Goal: Task Accomplishment & Management: Use online tool/utility

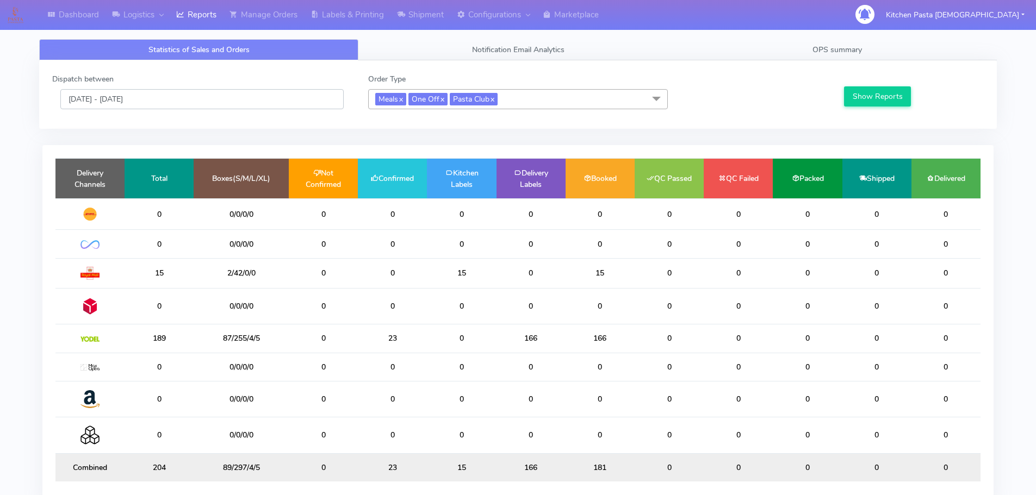
drag, startPoint x: 231, startPoint y: 96, endPoint x: 225, endPoint y: 104, distance: 10.1
click at [231, 96] on input "[DATE] - [DATE]" at bounding box center [201, 99] width 283 height 20
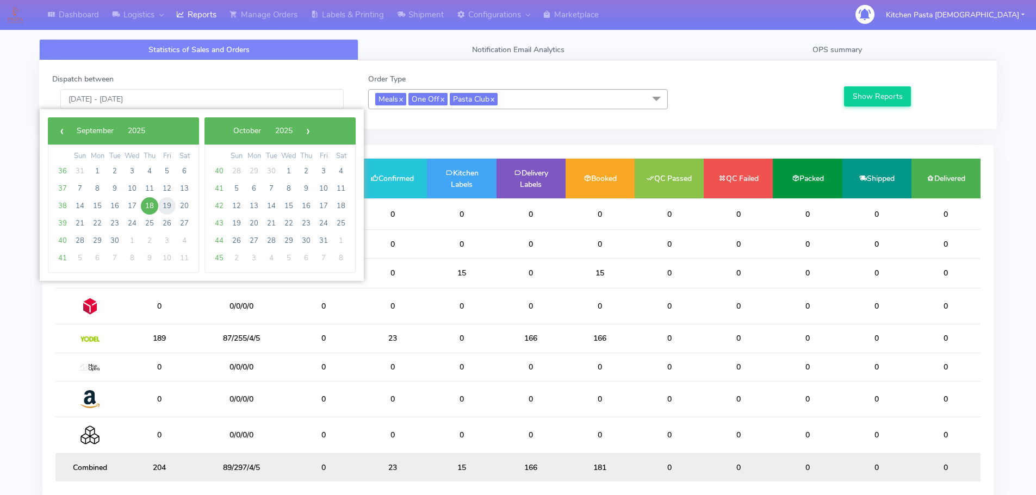
click at [165, 206] on span "19" at bounding box center [166, 205] width 17 height 17
type input "19/09/2025 - 19/09/2025"
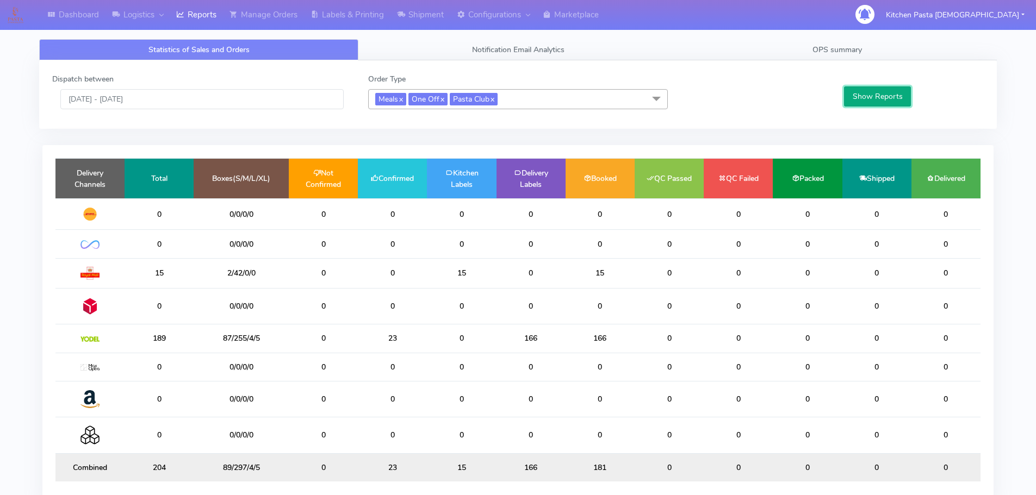
click at [877, 104] on button "Show Reports" at bounding box center [877, 96] width 67 height 20
click at [409, 21] on link "Shipment" at bounding box center [421, 15] width 60 height 30
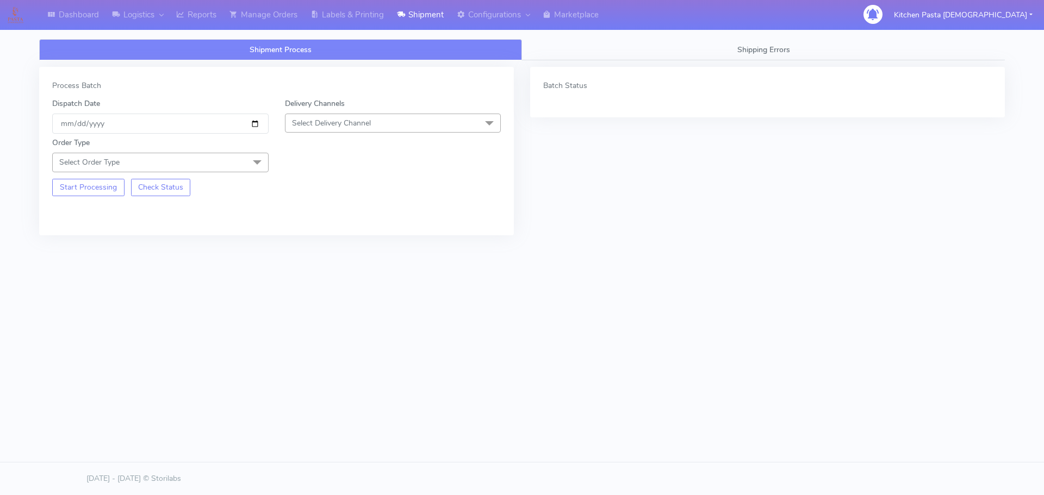
click at [360, 120] on span "Select Delivery Channel" at bounding box center [331, 123] width 79 height 10
click at [312, 240] on div "Yodel" at bounding box center [393, 245] width 205 height 11
click at [225, 144] on div "Order Type Select Order Type Meal Kit Gift QCOM ATAVI" at bounding box center [160, 154] width 233 height 35
click at [238, 163] on span "Select Order Type" at bounding box center [160, 162] width 216 height 19
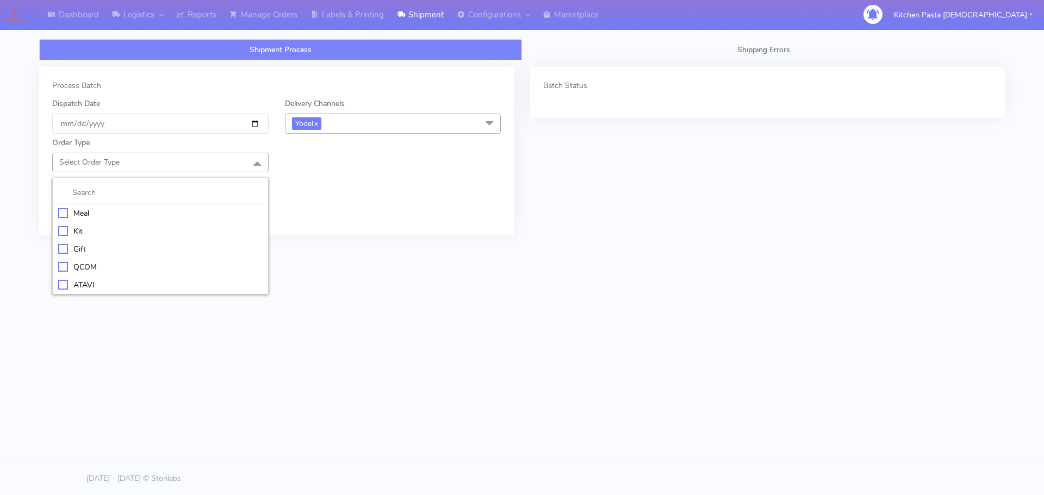
click at [130, 212] on div "Meal" at bounding box center [160, 213] width 205 height 11
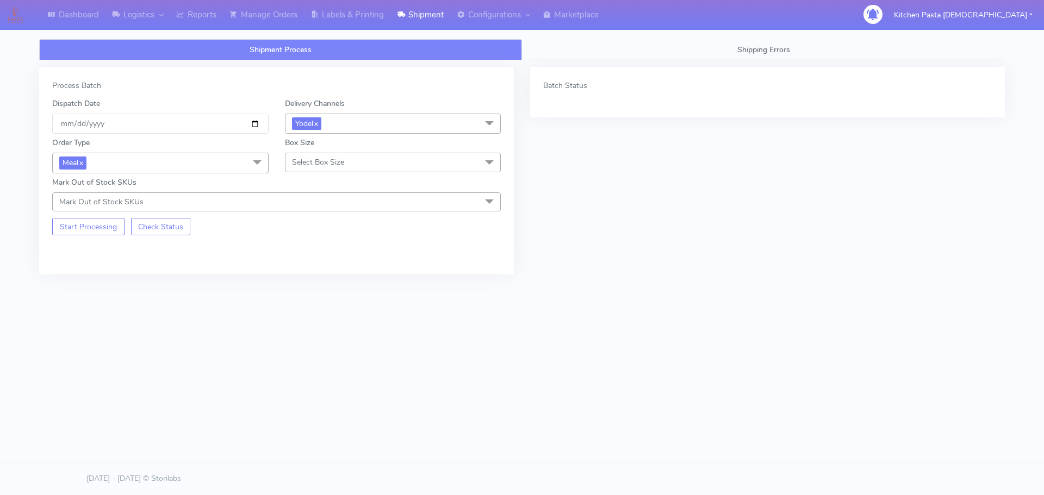
click at [296, 170] on span "Select Box Size" at bounding box center [393, 162] width 216 height 19
click at [318, 247] on div "Medium" at bounding box center [393, 249] width 205 height 11
click at [89, 230] on button "Start Processing" at bounding box center [88, 226] width 72 height 17
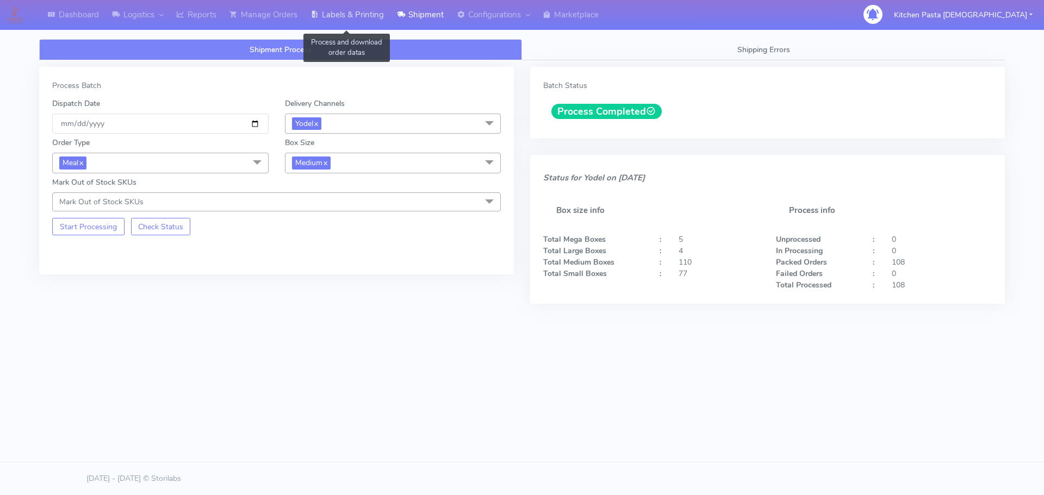
click at [367, 10] on link "Labels & Printing" at bounding box center [347, 15] width 86 height 30
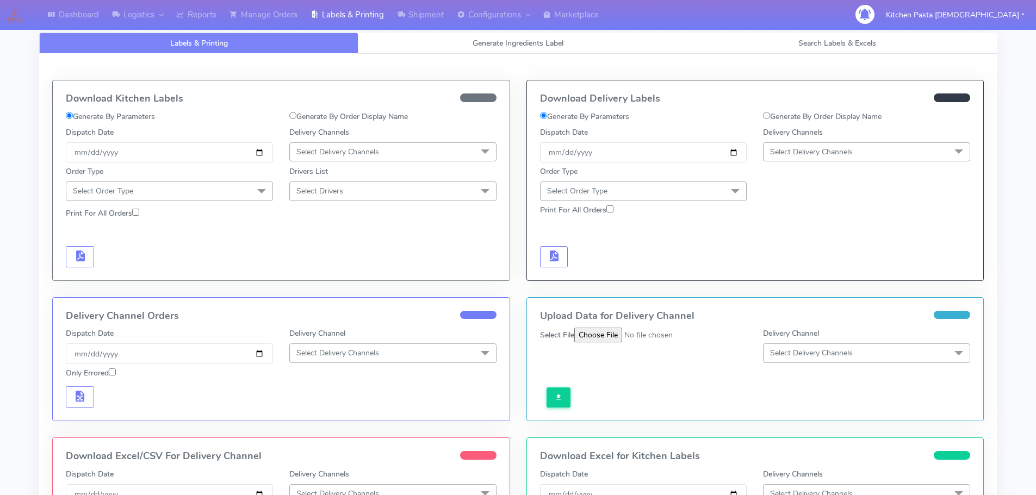
click at [833, 148] on span "Select Delivery Channels" at bounding box center [811, 152] width 83 height 10
click at [828, 274] on div "Yodel" at bounding box center [866, 274] width 195 height 11
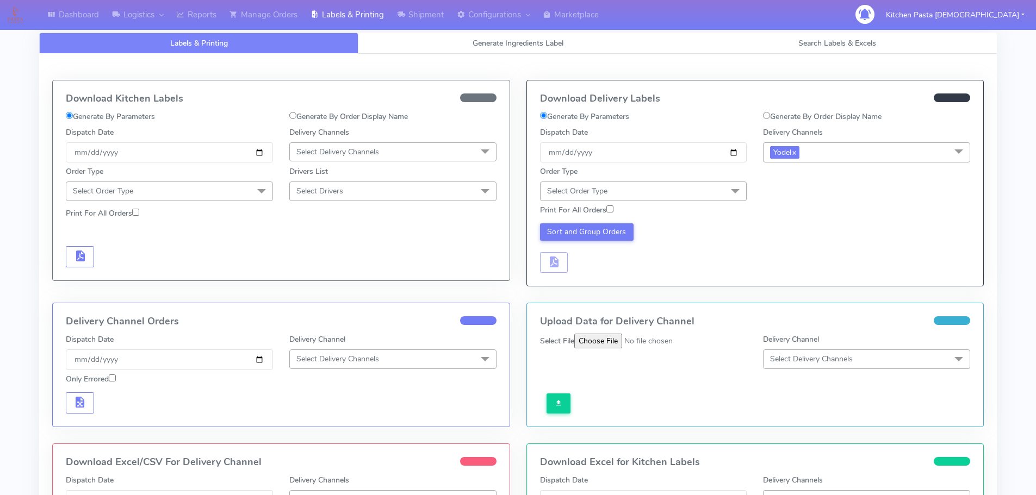
click at [727, 190] on span at bounding box center [735, 192] width 22 height 21
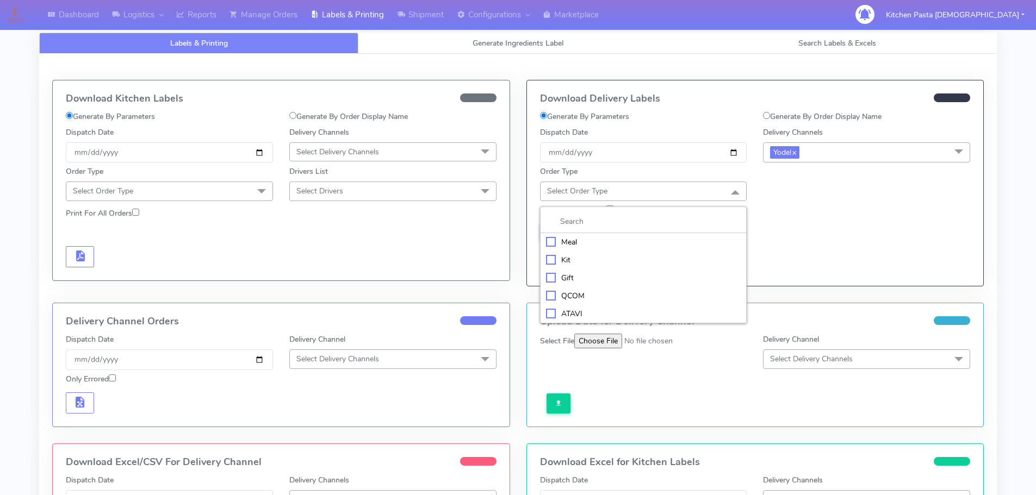
click at [618, 233] on li at bounding box center [644, 221] width 206 height 23
click at [654, 241] on div "Meal" at bounding box center [643, 242] width 195 height 11
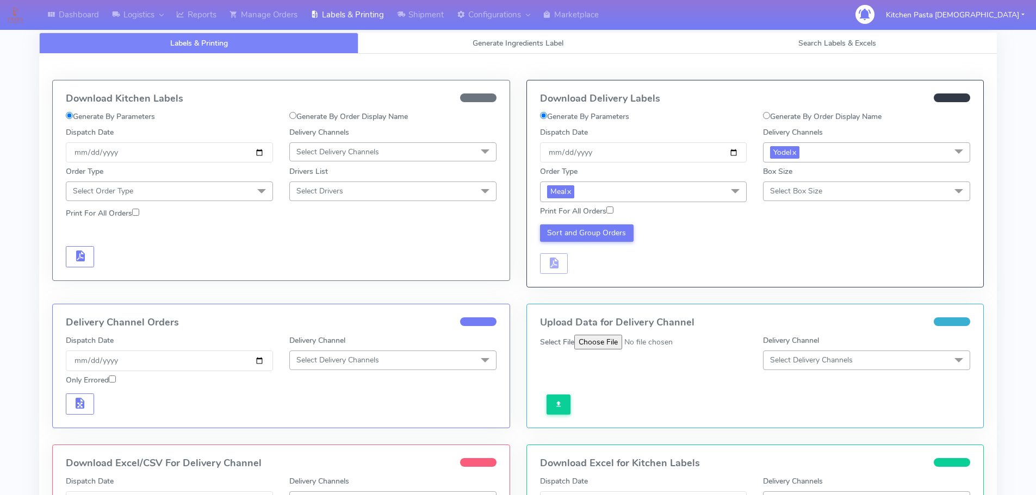
click at [781, 195] on span "Select Box Size" at bounding box center [796, 191] width 52 height 10
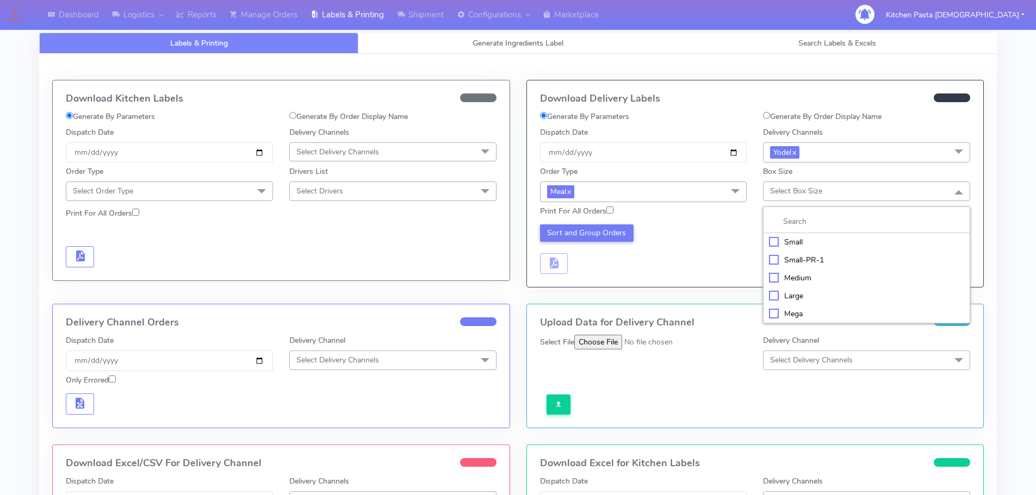
click at [815, 269] on li "Medium" at bounding box center [867, 278] width 206 height 18
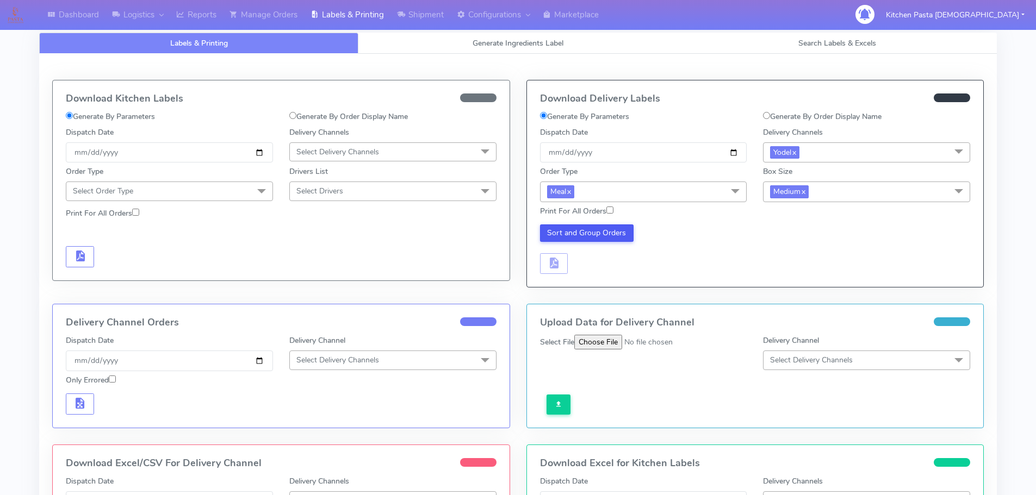
drag, startPoint x: 590, startPoint y: 222, endPoint x: 597, endPoint y: 231, distance: 11.6
click at [594, 224] on div "Sort and Group Orders" at bounding box center [755, 247] width 447 height 53
click at [597, 231] on button "Sort and Group Orders" at bounding box center [587, 233] width 94 height 17
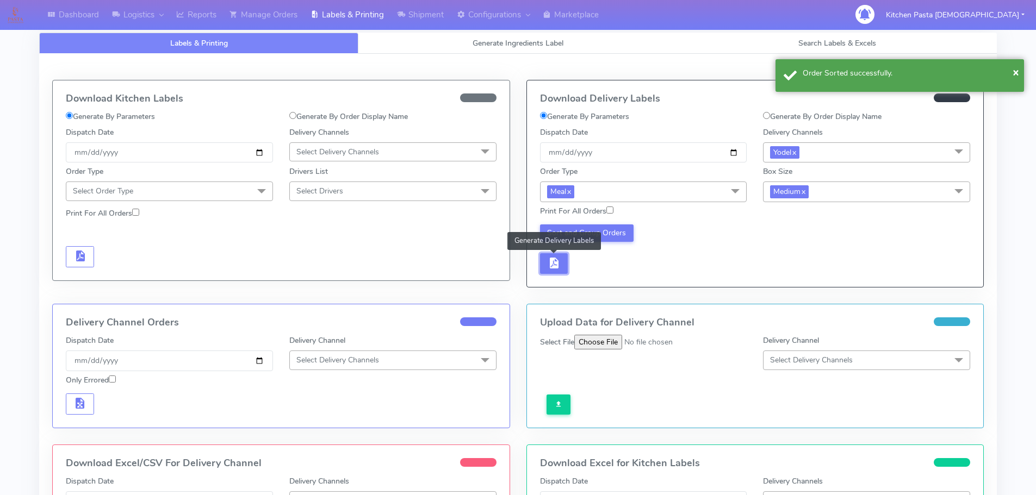
drag, startPoint x: 555, startPoint y: 269, endPoint x: 567, endPoint y: 268, distance: 12.1
click at [555, 269] on span "button" at bounding box center [553, 266] width 13 height 10
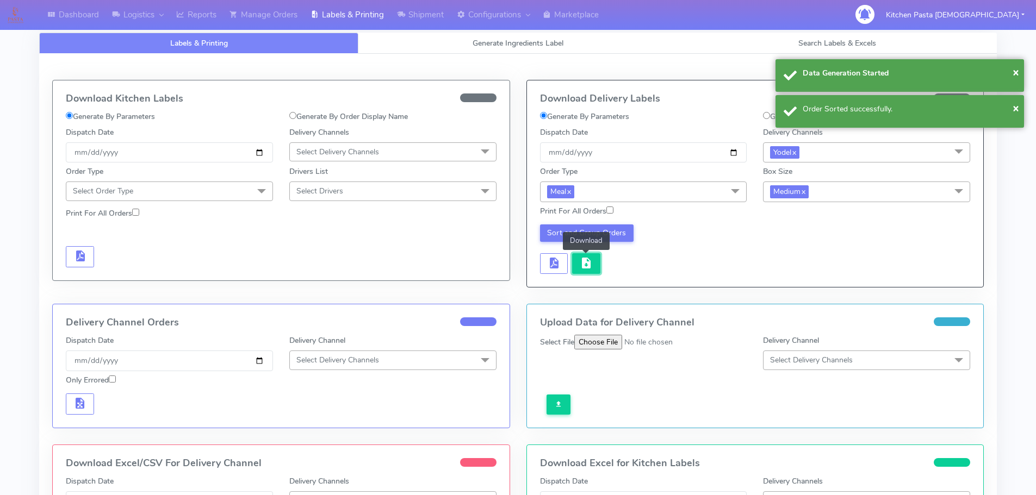
click at [581, 264] on span "button" at bounding box center [586, 266] width 13 height 10
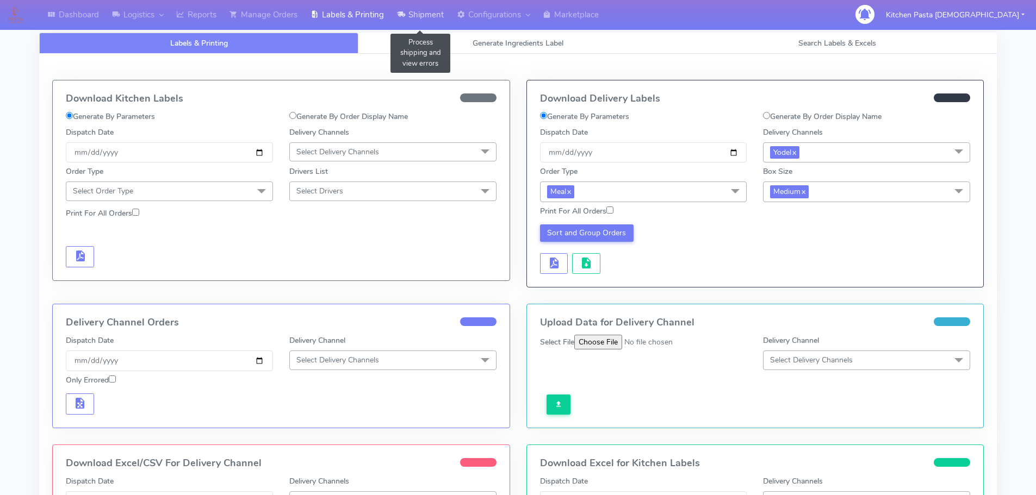
click at [408, 16] on link "Shipment" at bounding box center [421, 15] width 60 height 30
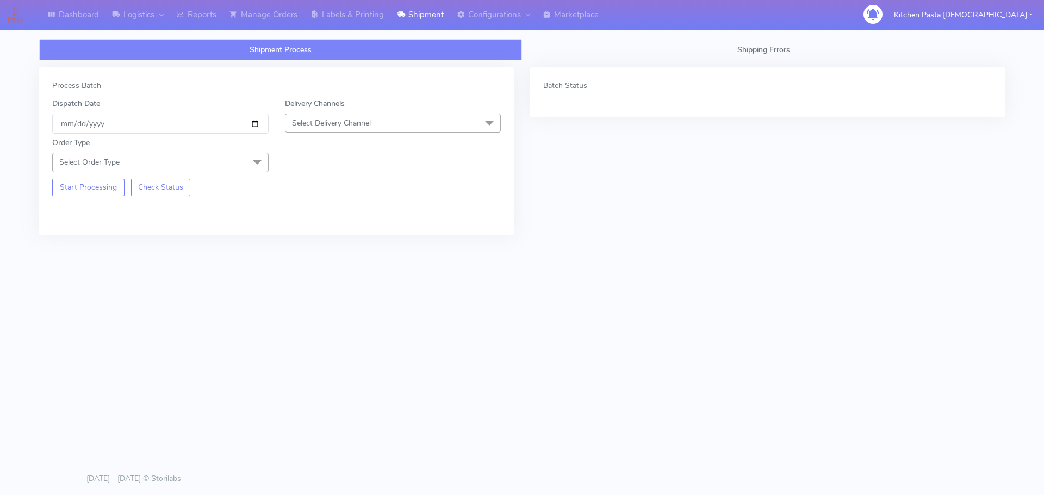
click at [376, 120] on span "Select Delivery Channel" at bounding box center [393, 123] width 216 height 19
click at [302, 245] on div "Yodel" at bounding box center [393, 245] width 205 height 11
click at [245, 163] on span "Select Order Type" at bounding box center [160, 162] width 216 height 19
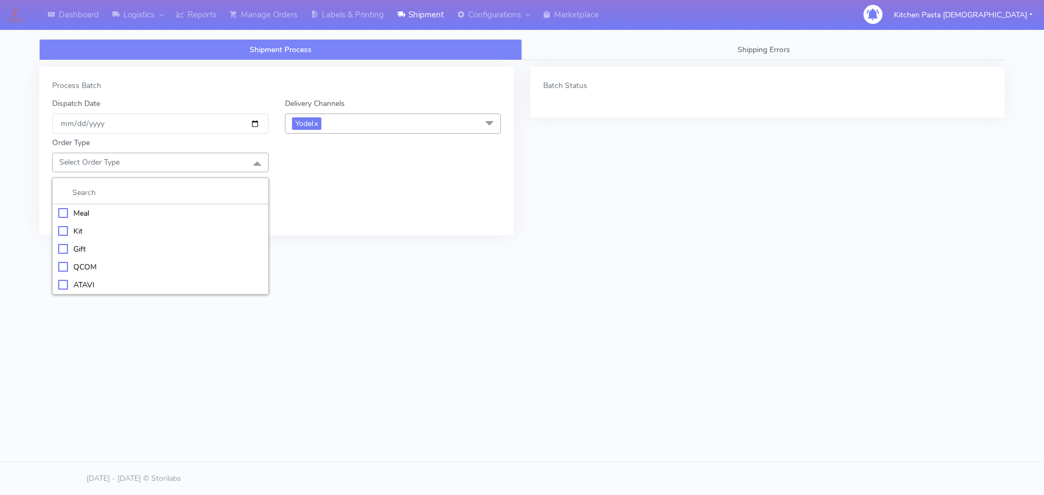
click at [132, 209] on div "Meal" at bounding box center [160, 213] width 205 height 11
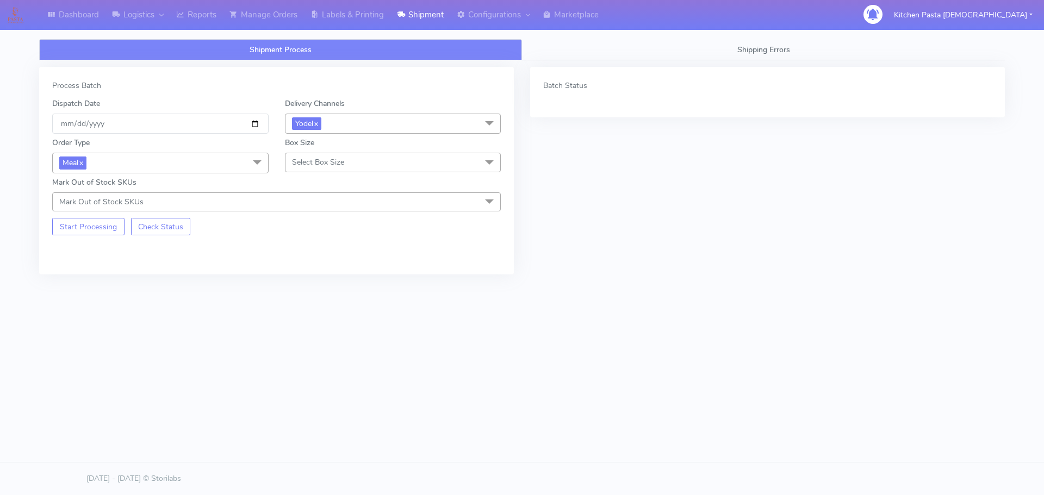
drag, startPoint x: 330, startPoint y: 173, endPoint x: 319, endPoint y: 180, distance: 12.5
click at [330, 173] on div "Box Size Select Box Size Small Small-PR-1 Medium Large Mega" at bounding box center [393, 155] width 233 height 36
click at [323, 169] on span "Select Box Size" at bounding box center [393, 162] width 216 height 19
click at [319, 215] on div "Small" at bounding box center [393, 213] width 205 height 11
click at [96, 223] on button "Start Processing" at bounding box center [88, 226] width 72 height 17
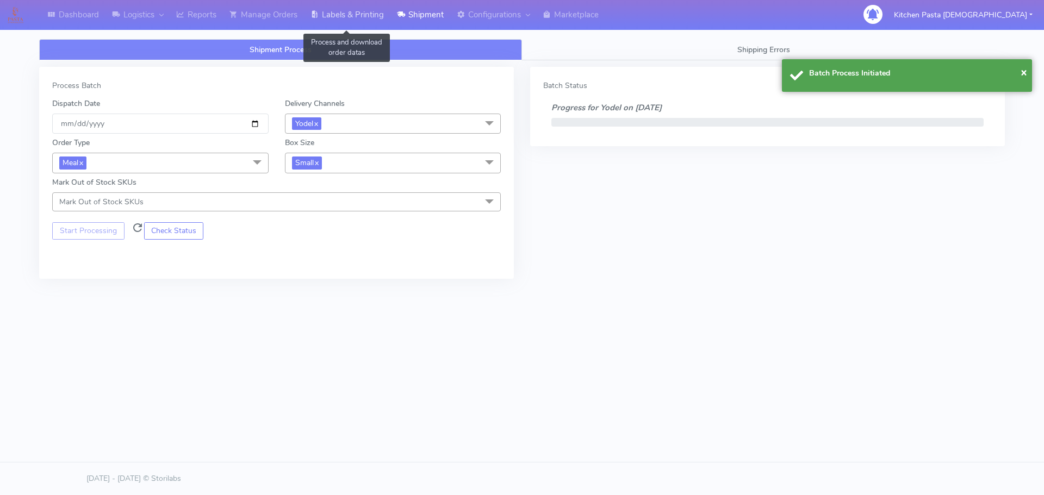
click at [327, 9] on link "Labels & Printing" at bounding box center [347, 15] width 86 height 30
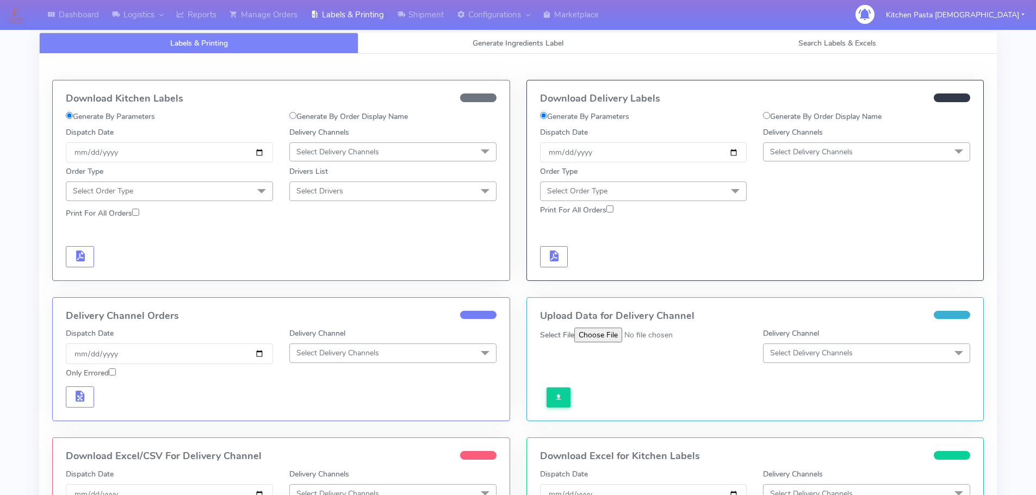
click at [872, 148] on span "Select Delivery Channels" at bounding box center [866, 152] width 207 height 19
click at [802, 271] on div "Yodel" at bounding box center [866, 274] width 195 height 11
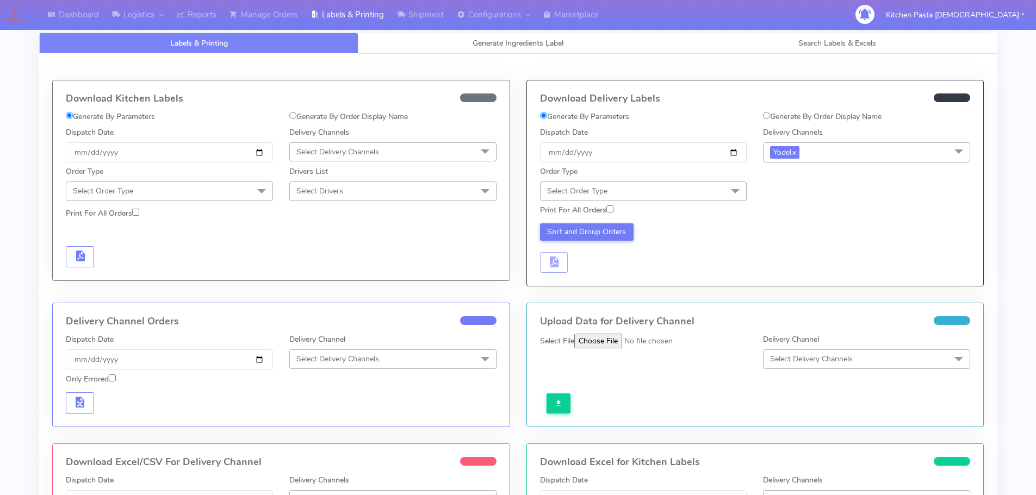
drag, startPoint x: 729, startPoint y: 193, endPoint x: 722, endPoint y: 196, distance: 7.3
click at [729, 192] on span at bounding box center [735, 192] width 22 height 21
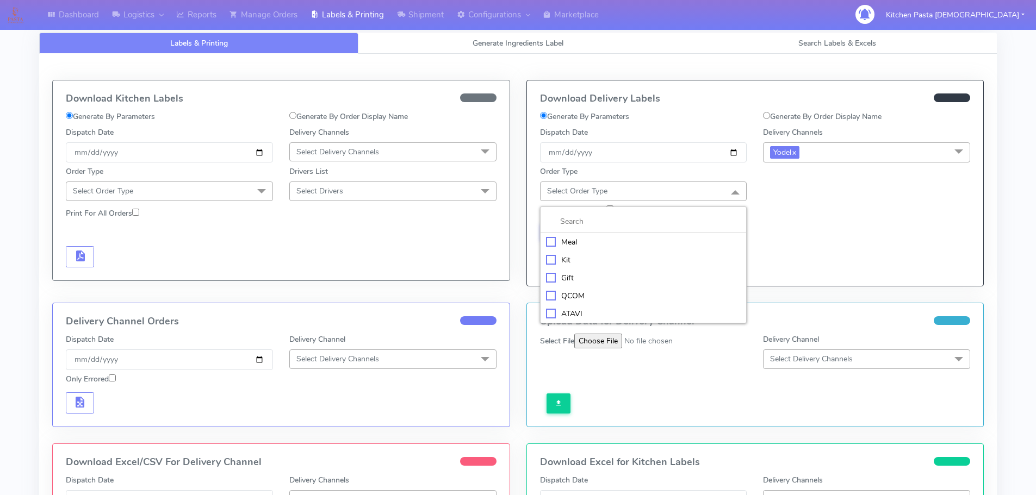
drag, startPoint x: 660, startPoint y: 238, endPoint x: 696, endPoint y: 224, distance: 39.3
click at [660, 238] on div "Meal" at bounding box center [643, 242] width 195 height 11
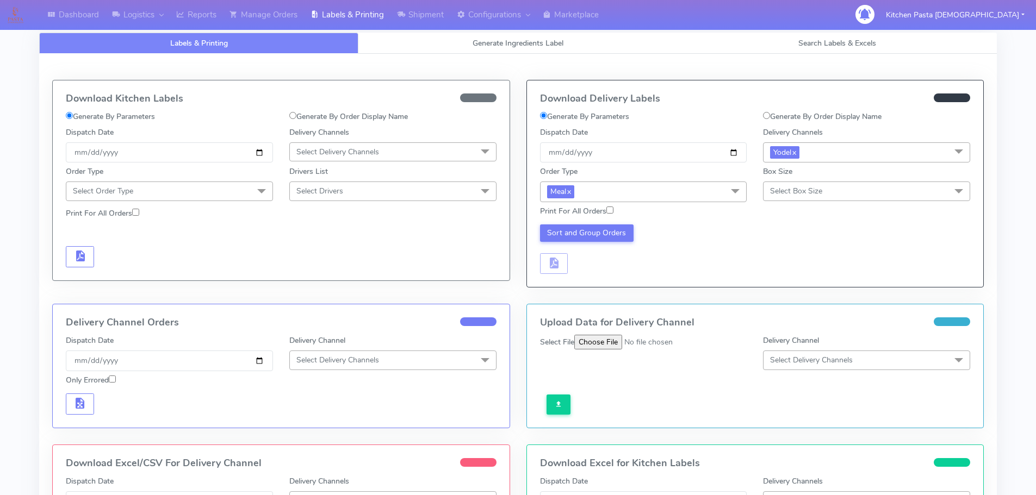
click at [819, 194] on span "Select Box Size" at bounding box center [796, 191] width 52 height 10
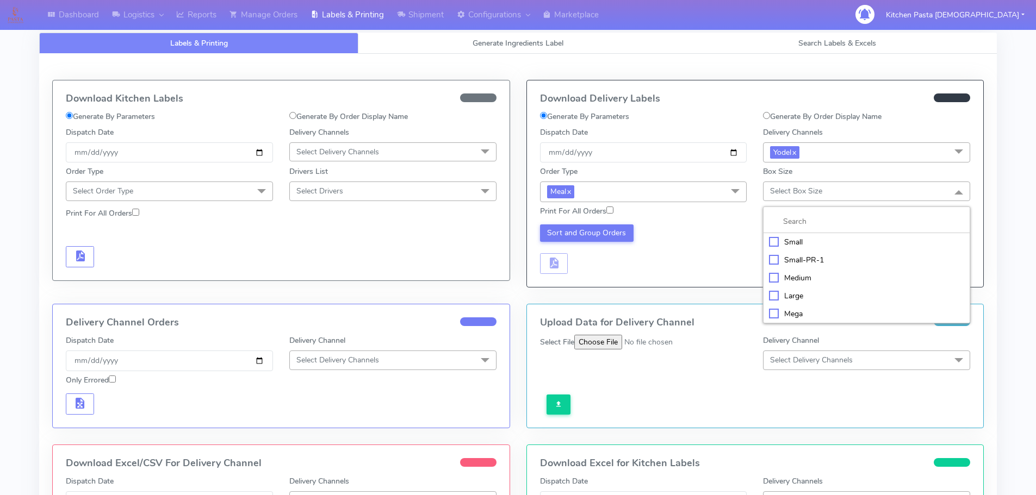
click at [797, 235] on li "Small" at bounding box center [867, 242] width 206 height 18
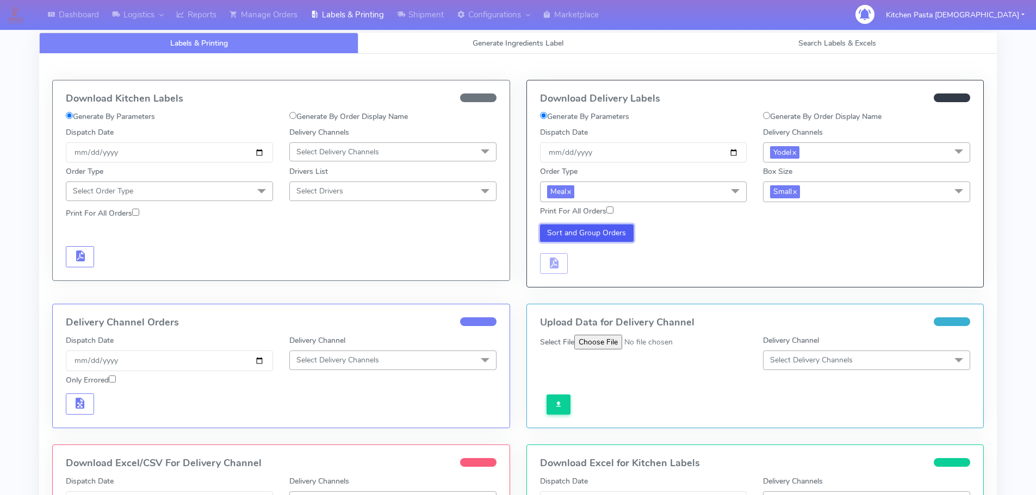
click at [566, 232] on button "Sort and Group Orders" at bounding box center [587, 233] width 94 height 17
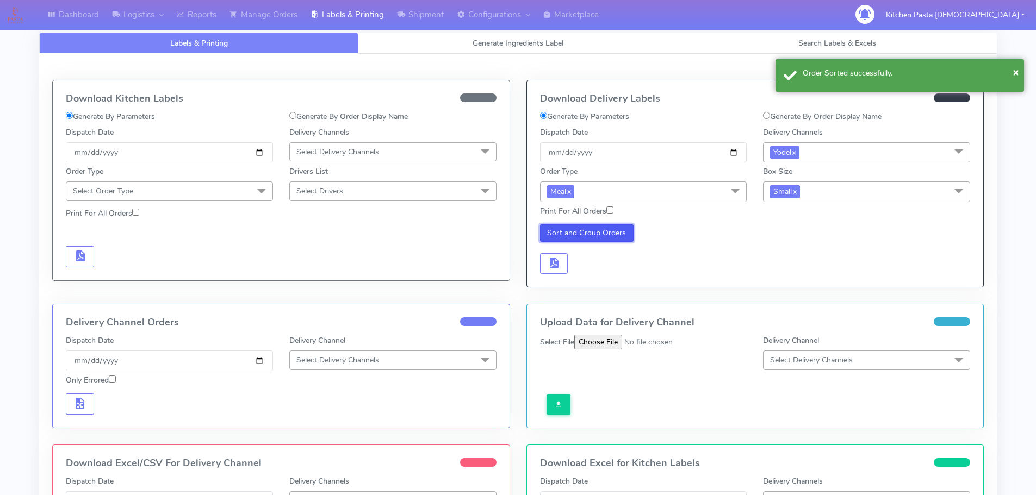
click at [584, 229] on button "Sort and Group Orders" at bounding box center [587, 233] width 94 height 17
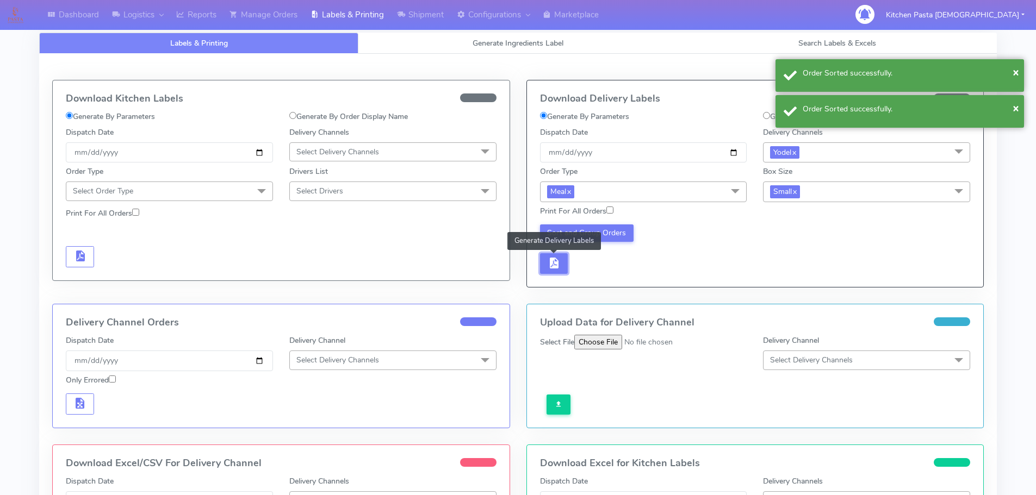
click at [545, 257] on button "button" at bounding box center [554, 263] width 28 height 21
click at [584, 261] on span "button" at bounding box center [586, 266] width 13 height 10
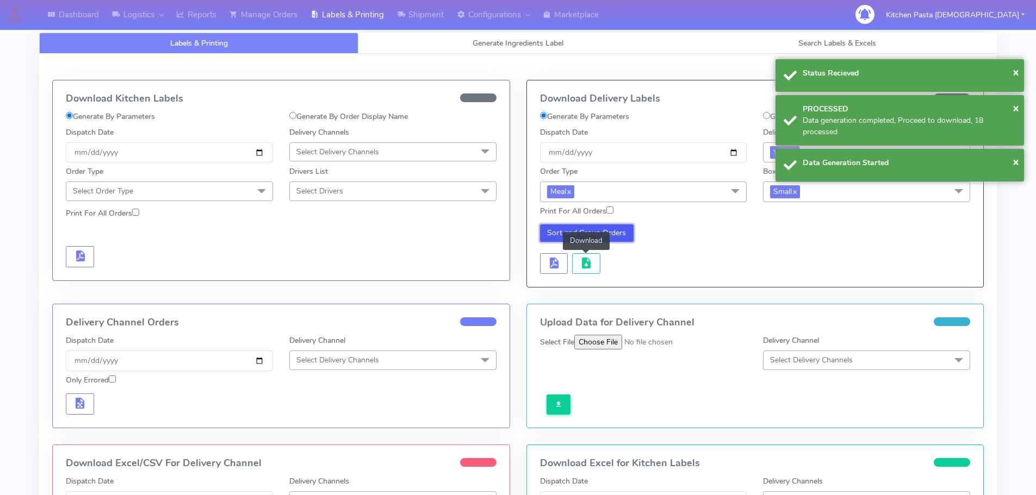
click at [559, 235] on button "Sort and Group Orders" at bounding box center [587, 233] width 94 height 17
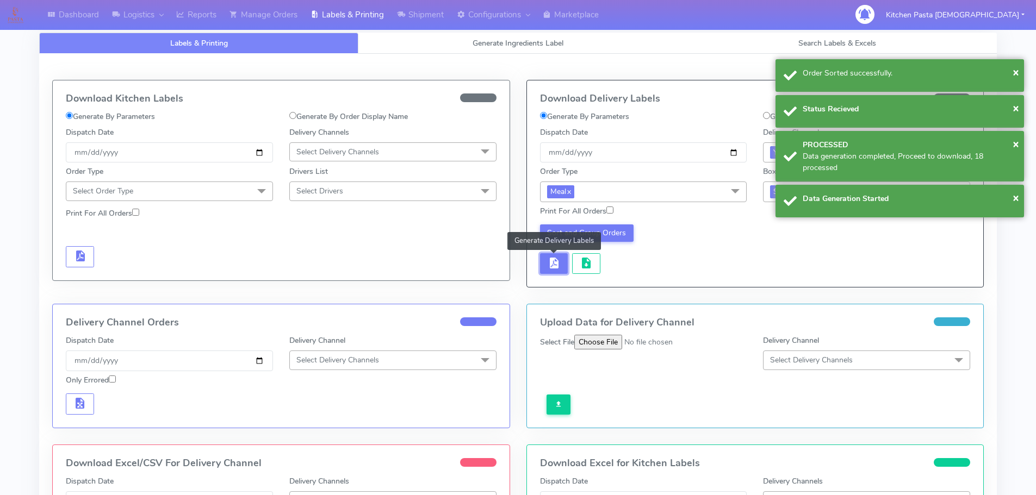
click at [552, 261] on span "button" at bounding box center [553, 266] width 13 height 10
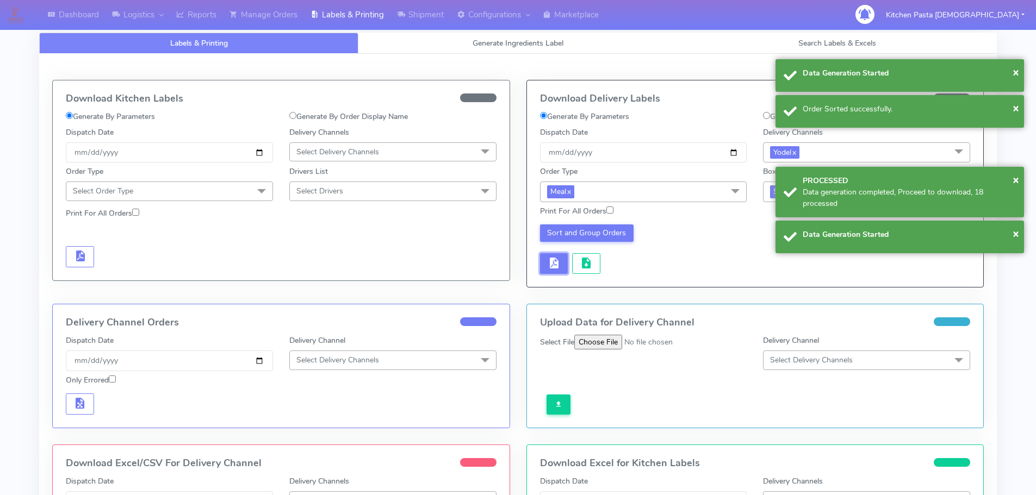
click at [552, 262] on span "button" at bounding box center [553, 266] width 13 height 10
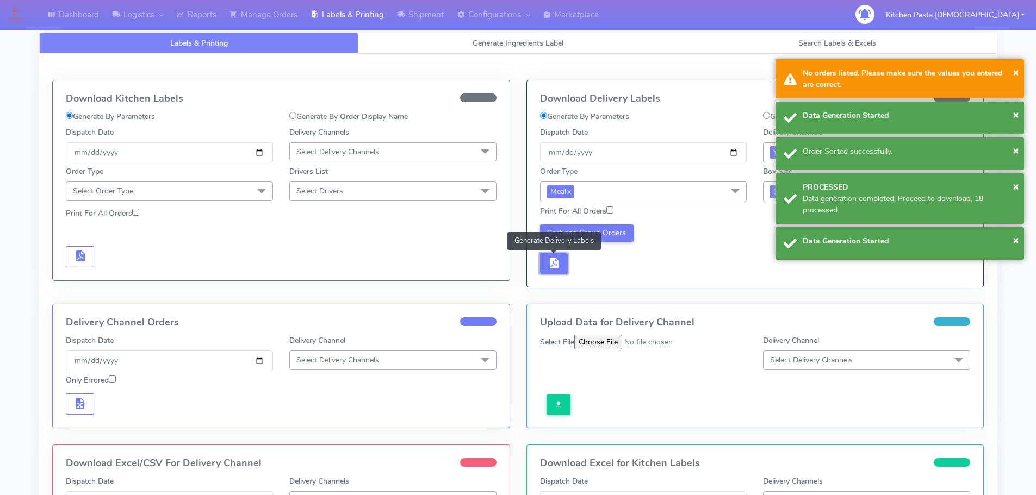
click at [563, 263] on button "button" at bounding box center [554, 263] width 28 height 21
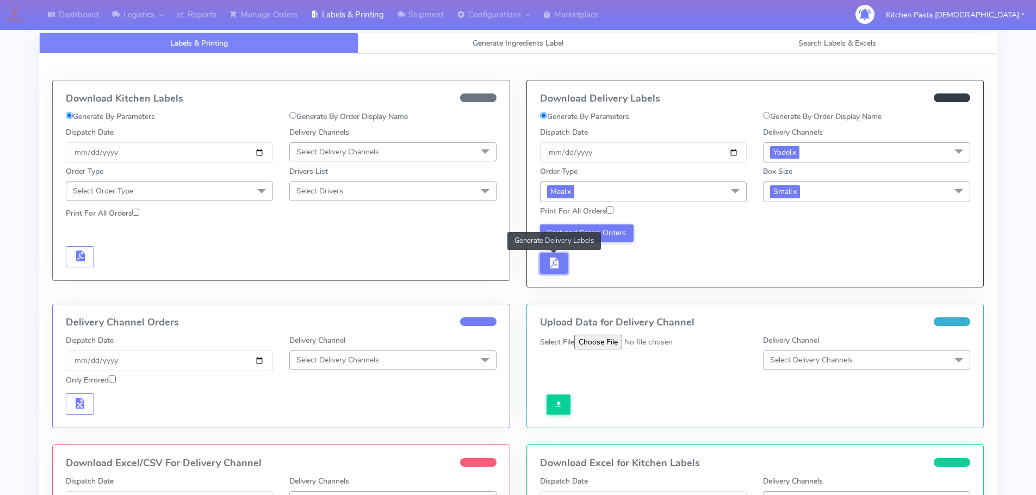
click at [548, 264] on span "button" at bounding box center [553, 266] width 13 height 10
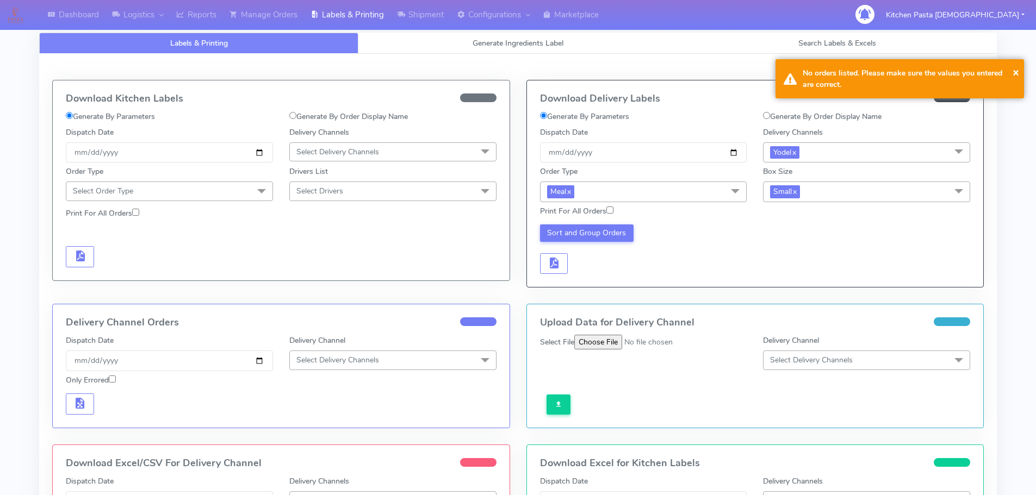
click at [609, 208] on input "Print For All Orders" at bounding box center [609, 210] width 7 height 7
click at [549, 267] on span "button" at bounding box center [553, 266] width 13 height 10
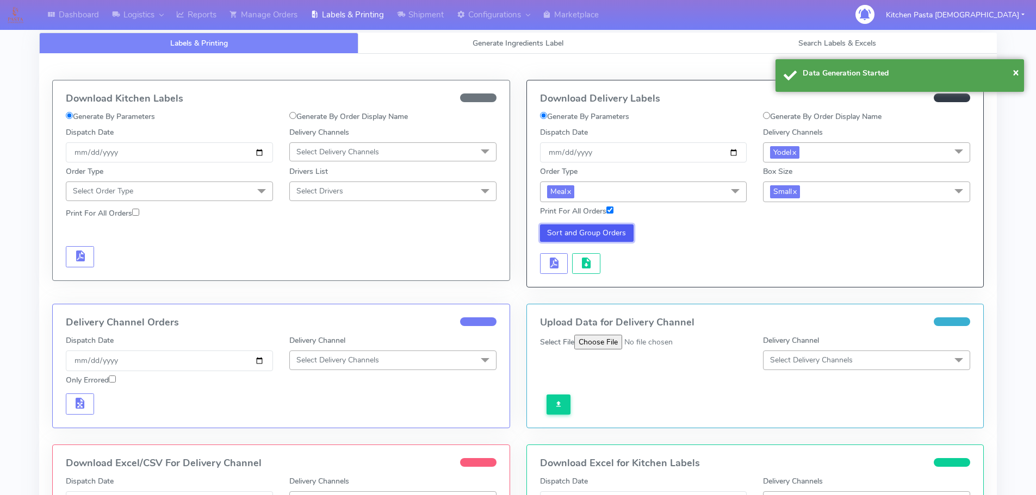
click at [604, 241] on button "Sort and Group Orders" at bounding box center [587, 233] width 94 height 17
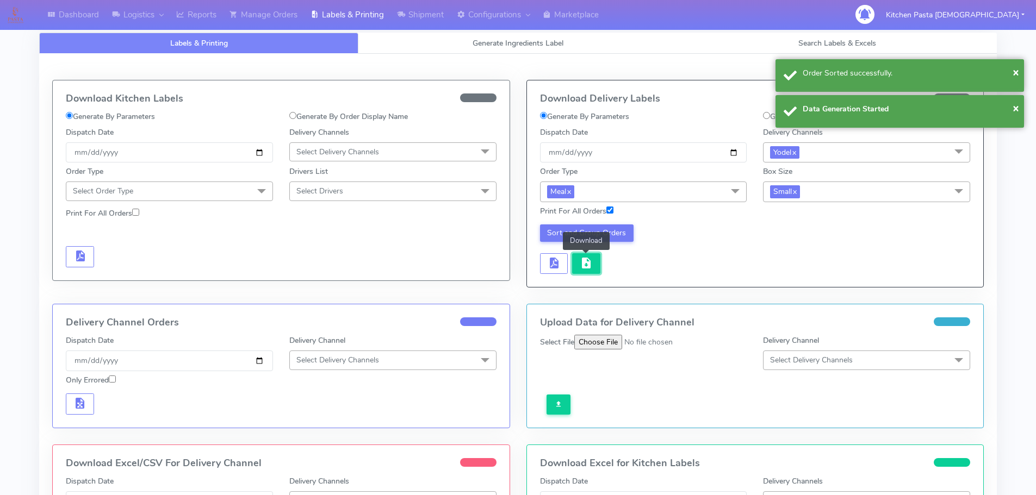
click at [580, 261] on span "button" at bounding box center [586, 266] width 13 height 10
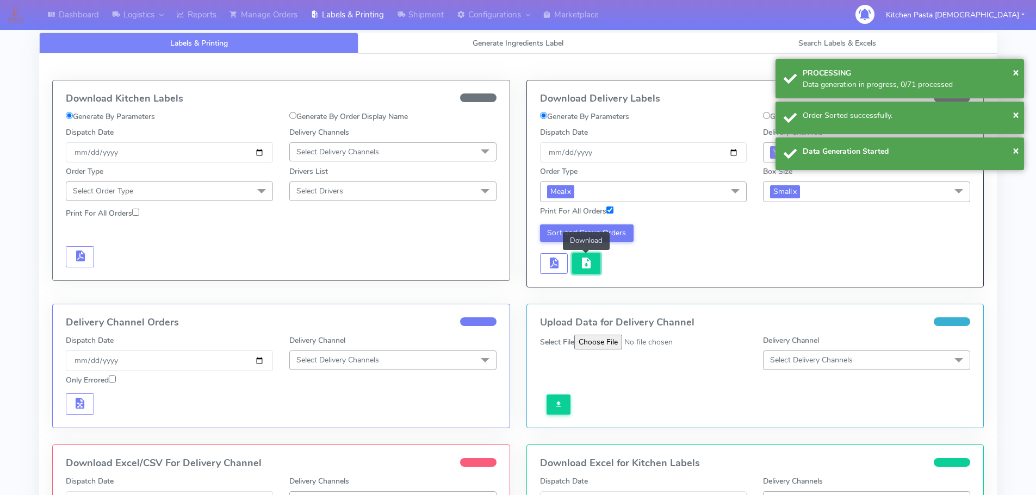
click at [585, 261] on span "button" at bounding box center [586, 266] width 13 height 10
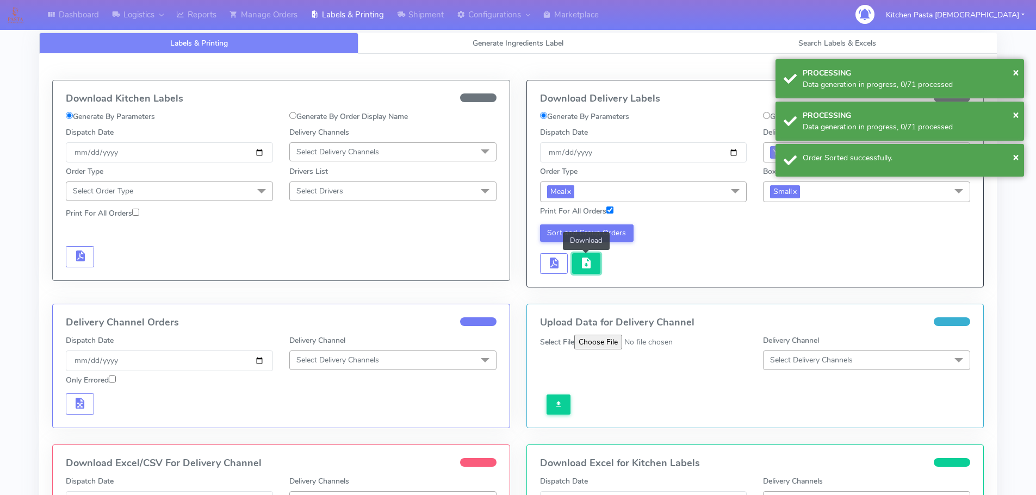
click at [585, 261] on span "button" at bounding box center [586, 266] width 13 height 10
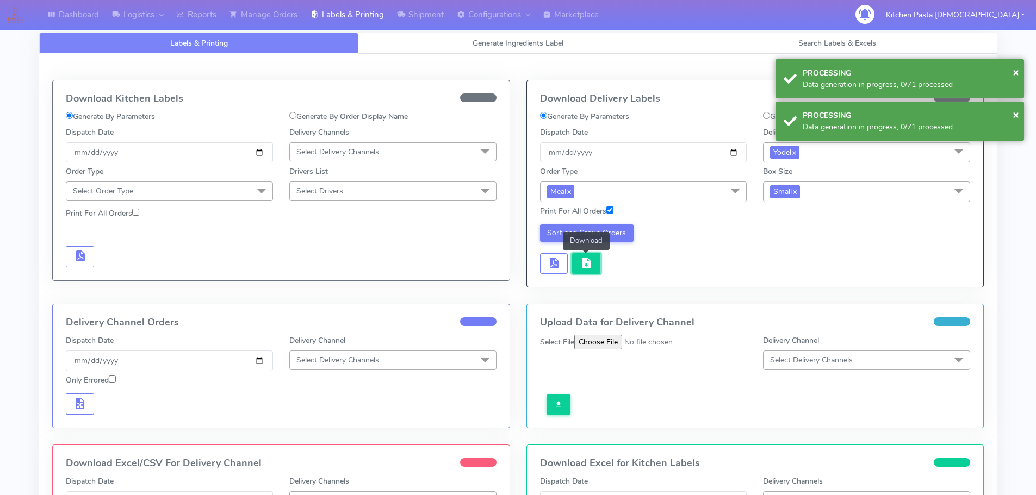
click at [585, 261] on span "button" at bounding box center [586, 266] width 13 height 10
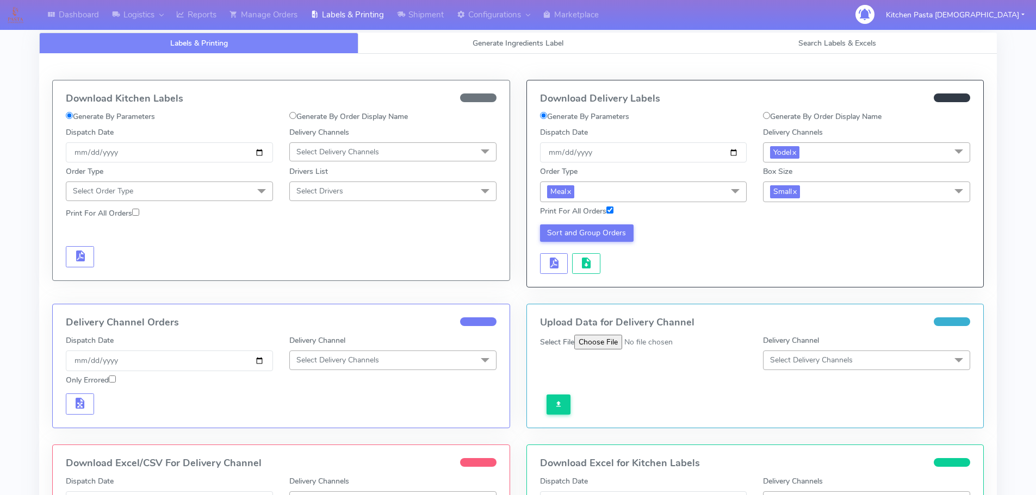
click at [587, 213] on label "Print For All Orders" at bounding box center [576, 211] width 73 height 11
click at [606, 213] on input "Print For All Orders" at bounding box center [609, 210] width 7 height 7
checkbox input "false"
click at [564, 233] on button "Sort and Group Orders" at bounding box center [587, 233] width 94 height 17
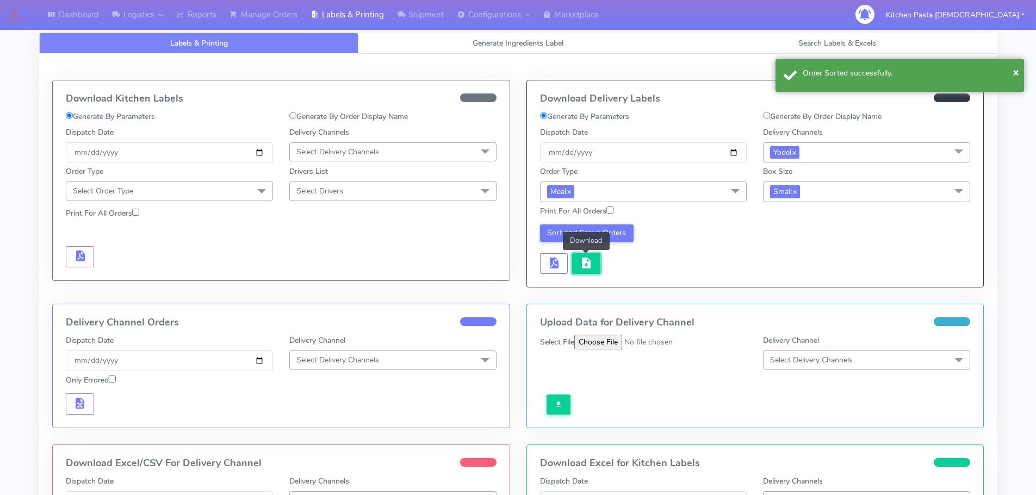
click at [586, 261] on span "button" at bounding box center [586, 266] width 13 height 10
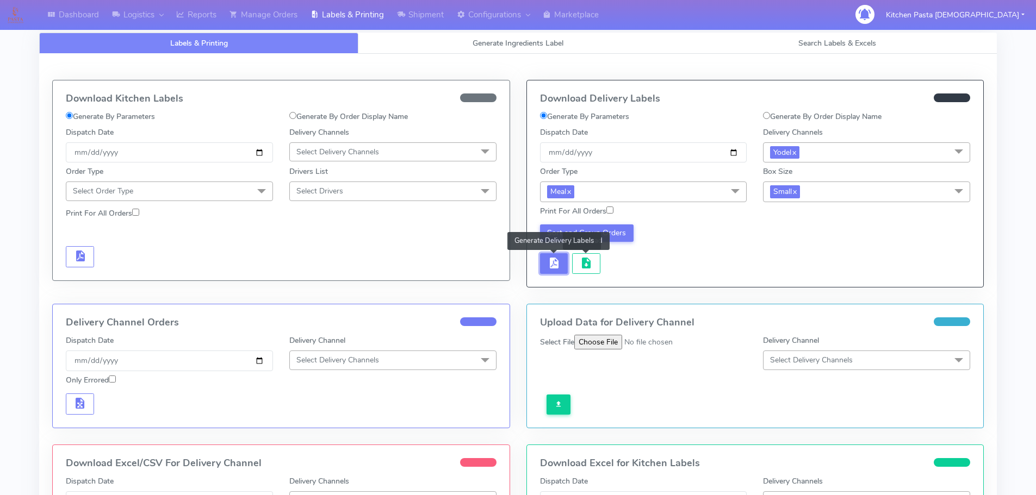
click at [552, 261] on span "button" at bounding box center [553, 266] width 13 height 10
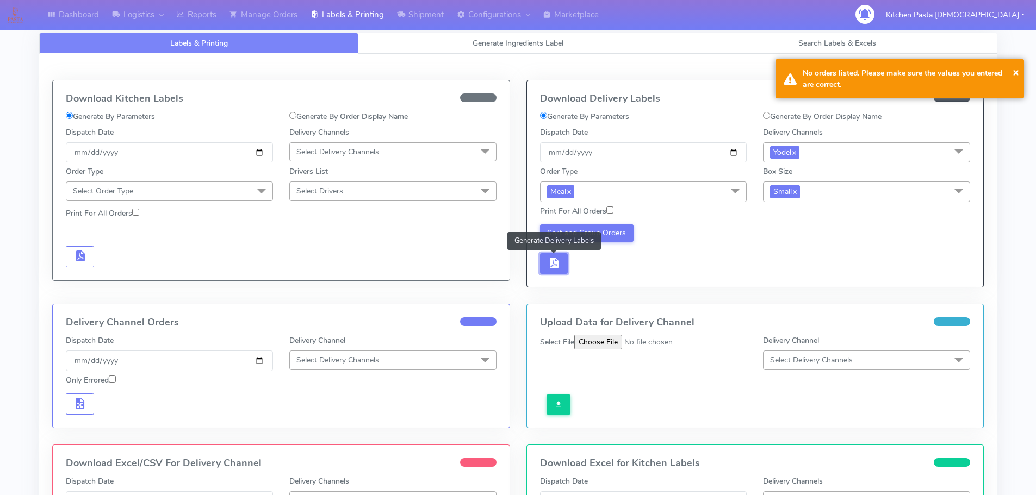
click at [555, 264] on span "button" at bounding box center [553, 266] width 13 height 10
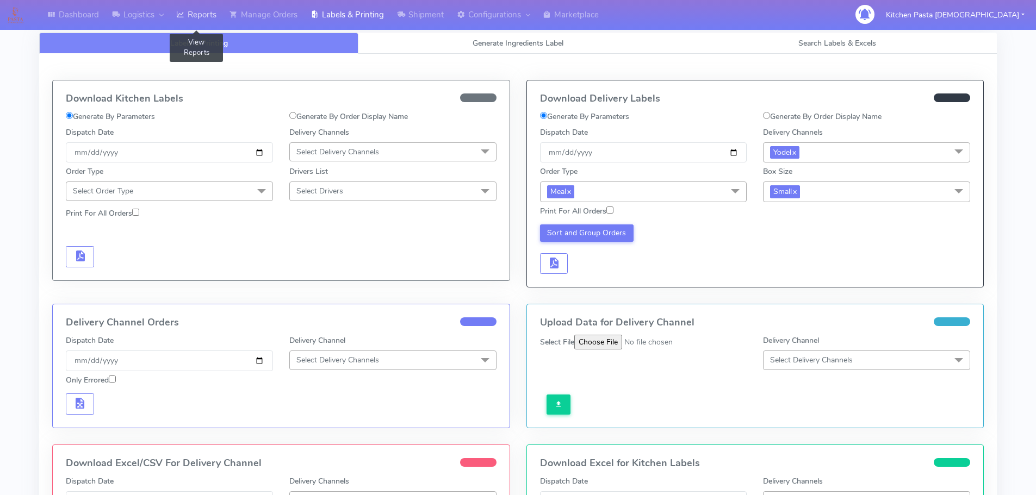
click at [208, 18] on link "Reports" at bounding box center [196, 15] width 53 height 30
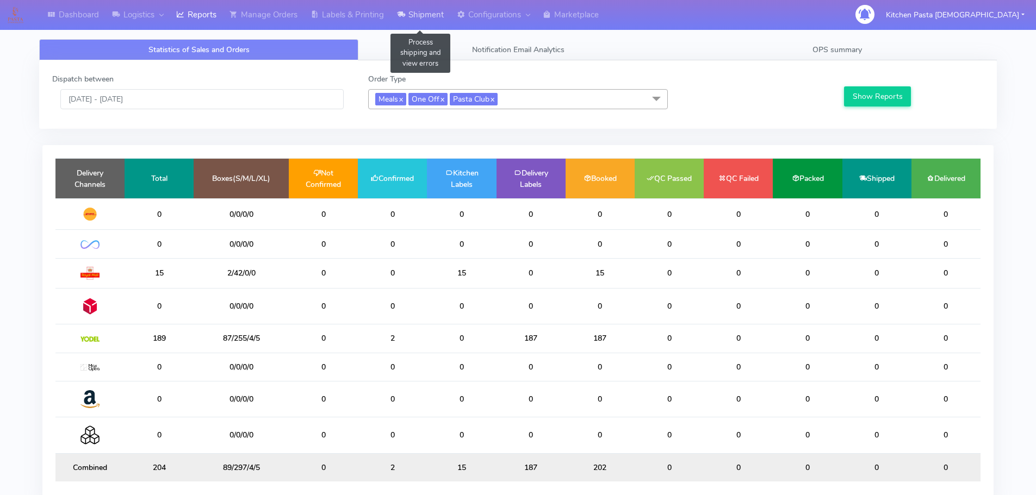
click at [398, 17] on link "Shipment" at bounding box center [421, 15] width 60 height 30
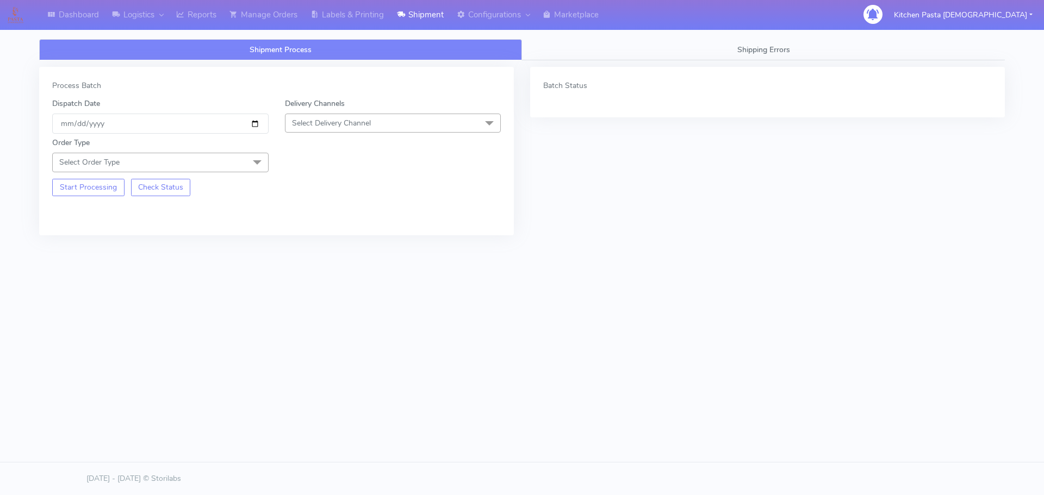
click at [383, 131] on span "Select Delivery Channel" at bounding box center [393, 123] width 216 height 19
click at [342, 243] on div "Yodel" at bounding box center [393, 245] width 205 height 11
drag, startPoint x: 235, startPoint y: 159, endPoint x: 149, endPoint y: 224, distance: 107.3
click at [234, 159] on span "Select Order Type" at bounding box center [160, 162] width 216 height 19
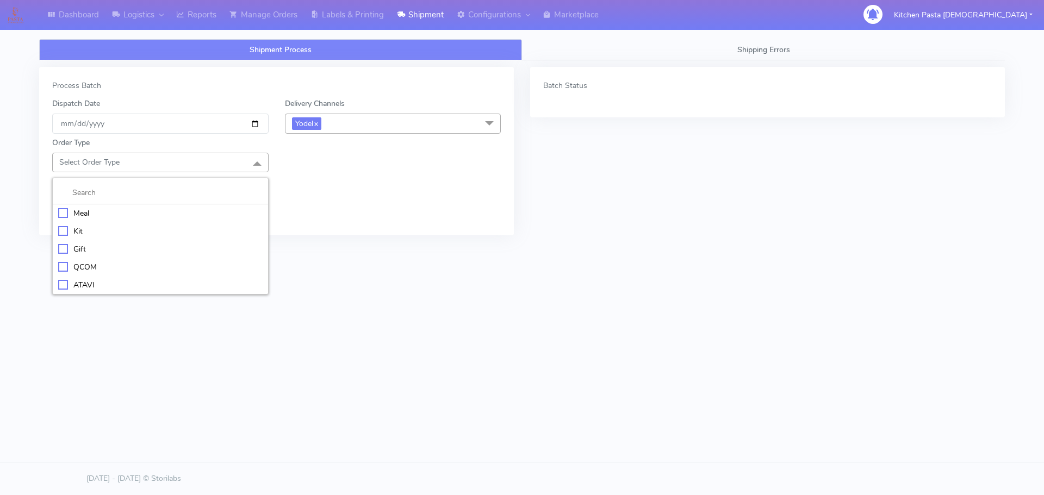
click at [161, 212] on div "Meal" at bounding box center [160, 213] width 205 height 11
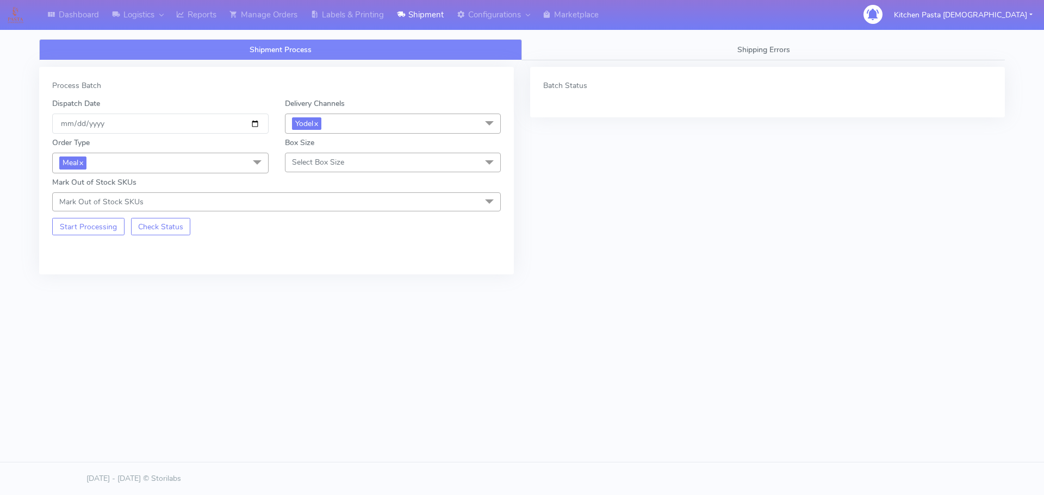
click at [300, 158] on span "Select Box Size" at bounding box center [318, 162] width 52 height 10
click at [325, 288] on div "Mega" at bounding box center [393, 285] width 205 height 11
click at [112, 227] on button "Start Processing" at bounding box center [88, 226] width 72 height 17
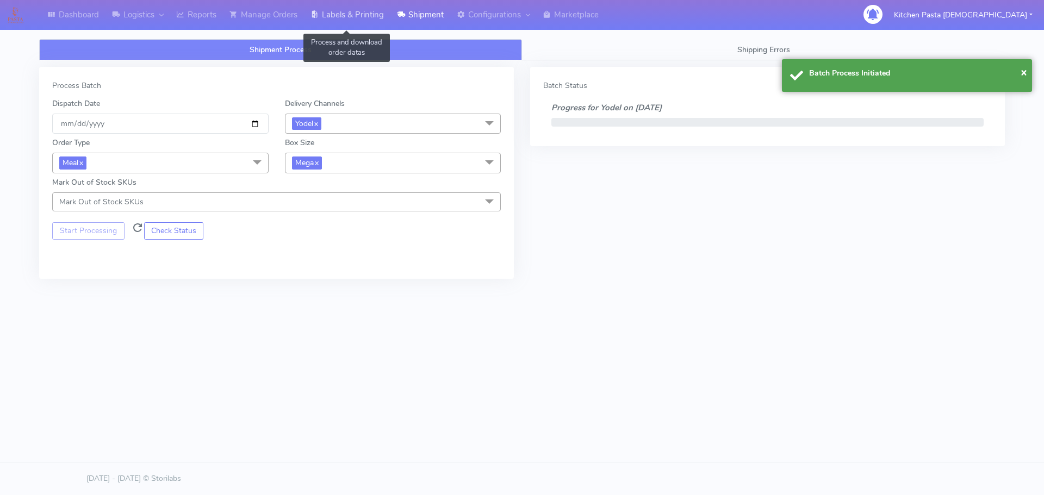
click at [367, 9] on link "Labels & Printing" at bounding box center [347, 15] width 86 height 30
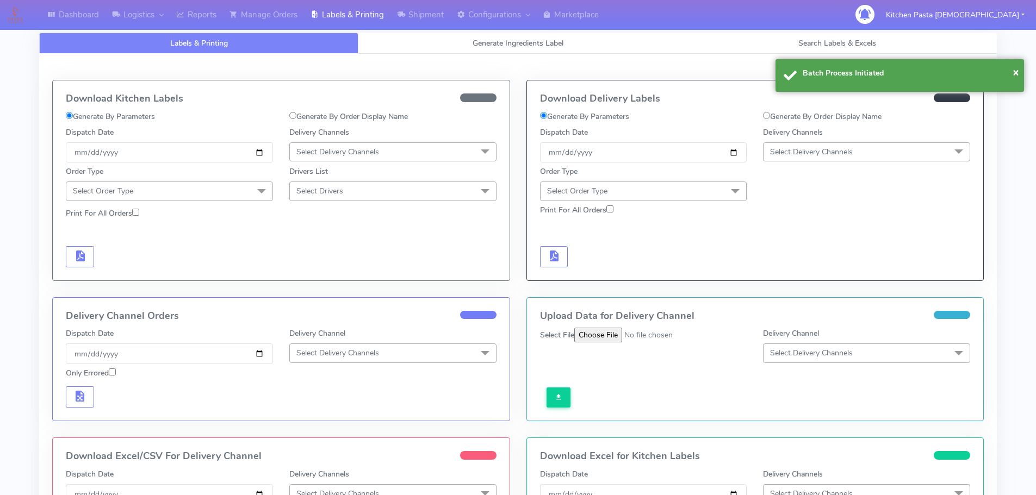
click at [804, 144] on span "Select Delivery Channels" at bounding box center [866, 152] width 207 height 19
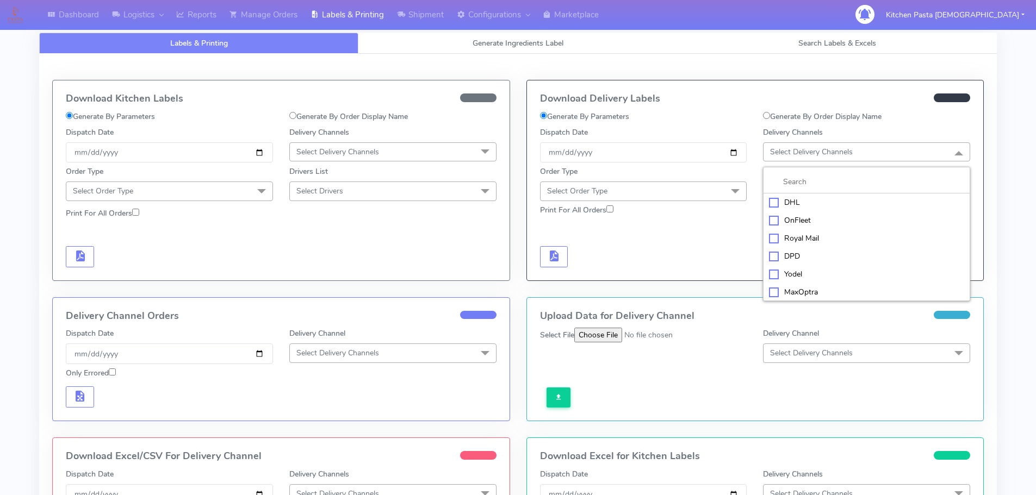
click at [813, 267] on li "Yodel" at bounding box center [867, 274] width 206 height 18
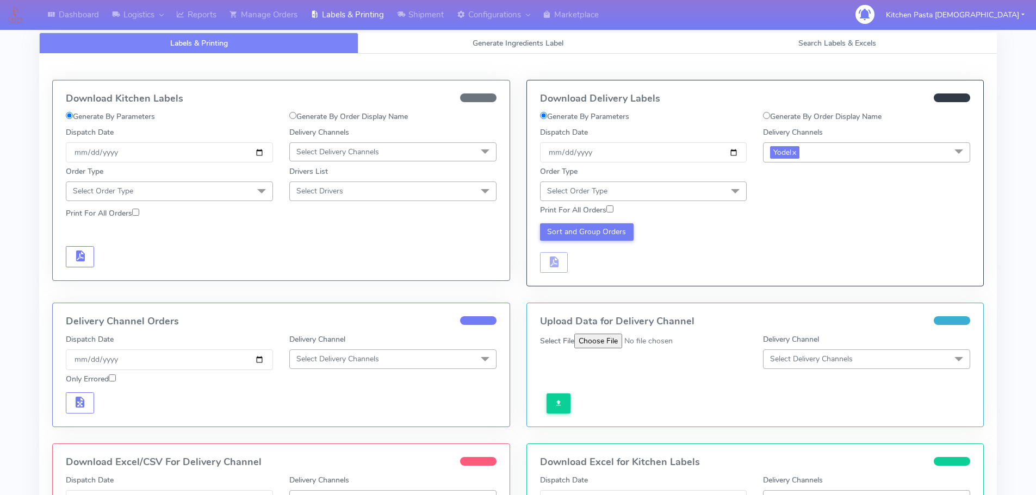
click at [745, 185] on span at bounding box center [735, 192] width 22 height 21
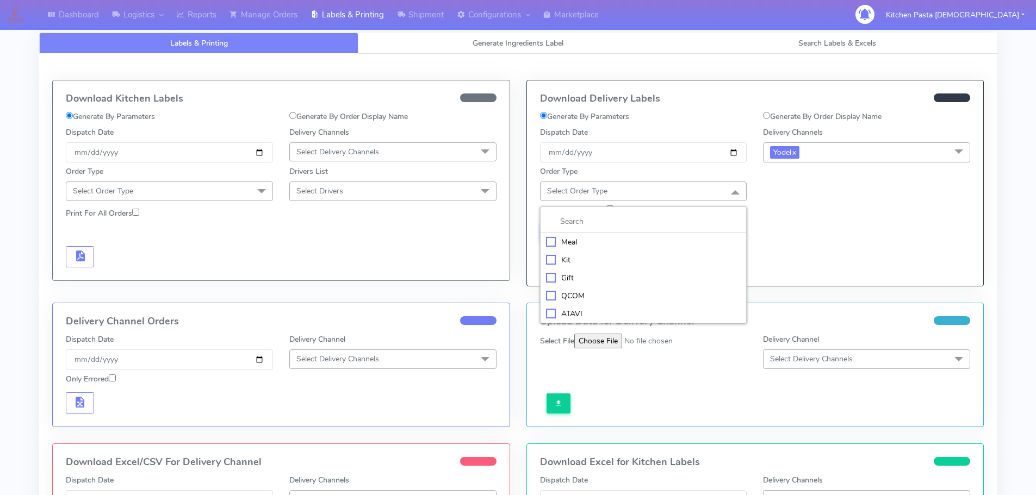
click at [637, 241] on div "Meal" at bounding box center [643, 242] width 195 height 11
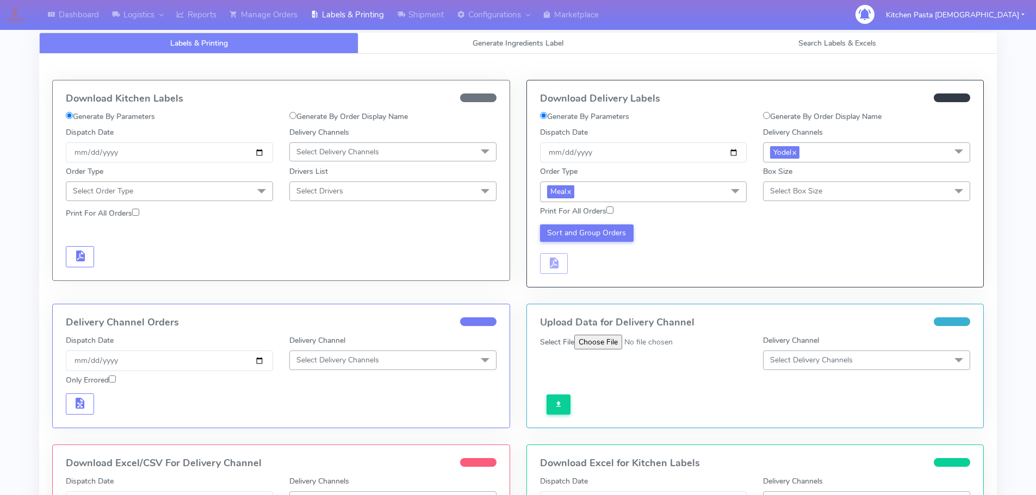
click at [782, 190] on span "Select Box Size" at bounding box center [796, 191] width 52 height 10
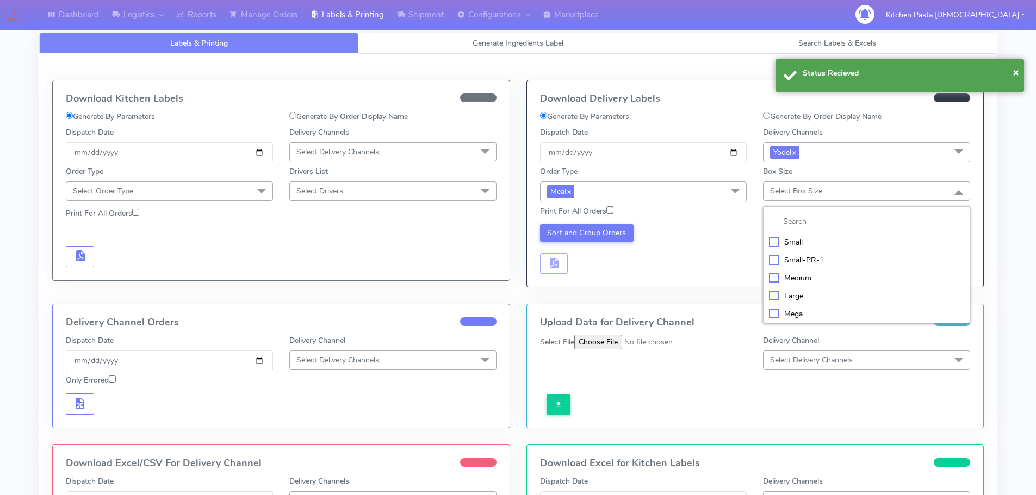
click at [797, 313] on div "Mega" at bounding box center [866, 313] width 195 height 11
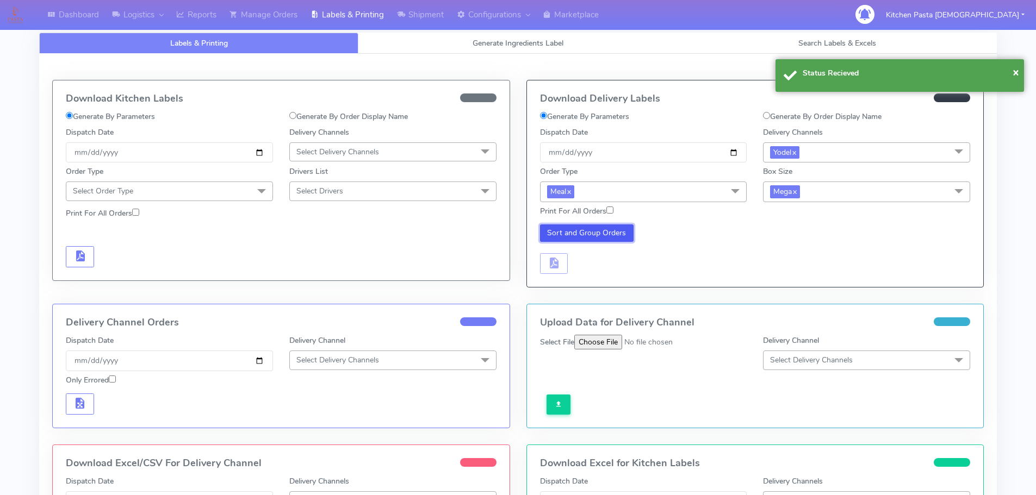
click at [575, 237] on button "Sort and Group Orders" at bounding box center [587, 233] width 94 height 17
click at [563, 261] on button "button" at bounding box center [554, 263] width 28 height 21
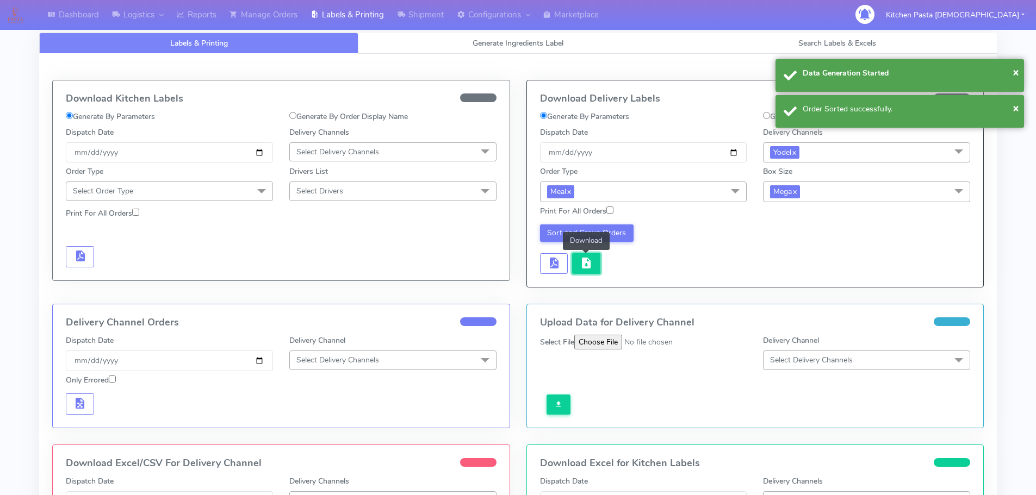
click at [593, 265] on button "button" at bounding box center [586, 263] width 28 height 21
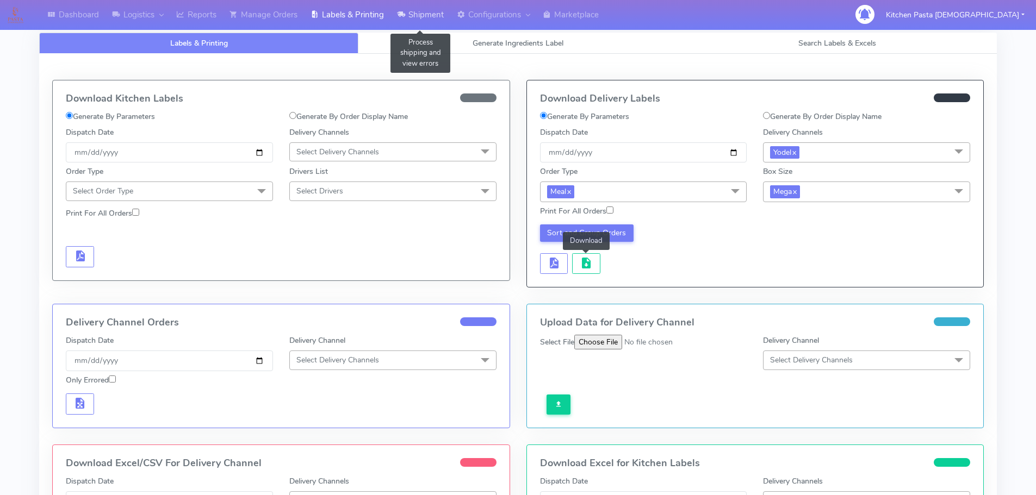
click at [450, 17] on link "Shipment" at bounding box center [421, 15] width 60 height 30
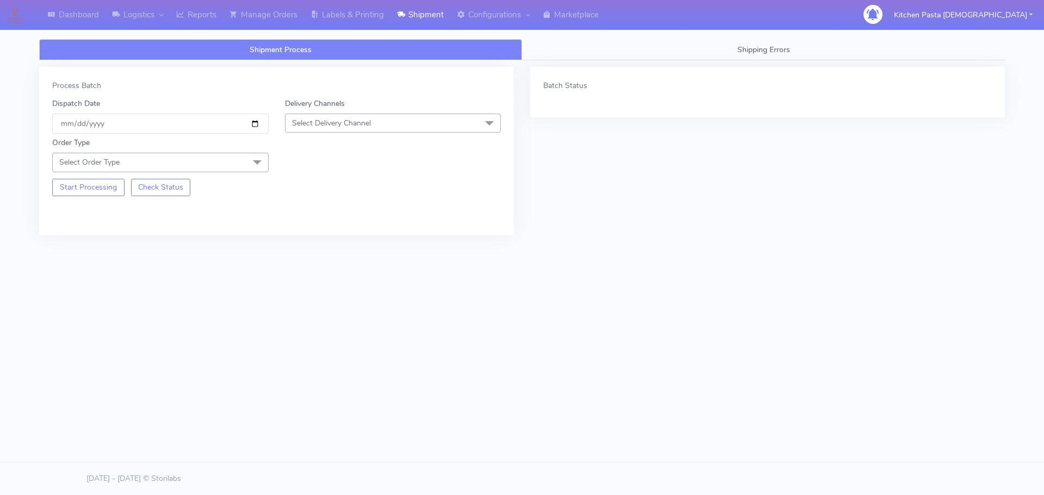
drag, startPoint x: 364, startPoint y: 120, endPoint x: 366, endPoint y: 145, distance: 24.5
click at [364, 120] on span "Select Delivery Channel" at bounding box center [331, 123] width 79 height 10
click at [330, 241] on div "Yodel" at bounding box center [393, 245] width 205 height 11
click at [250, 167] on span at bounding box center [257, 163] width 22 height 21
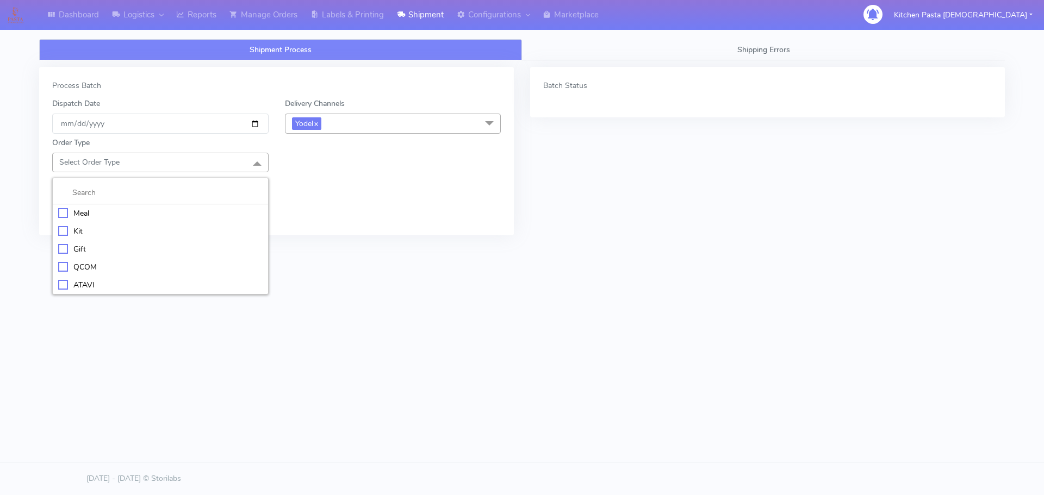
click at [143, 202] on li at bounding box center [160, 193] width 215 height 23
click at [197, 215] on div "Meal" at bounding box center [160, 213] width 205 height 11
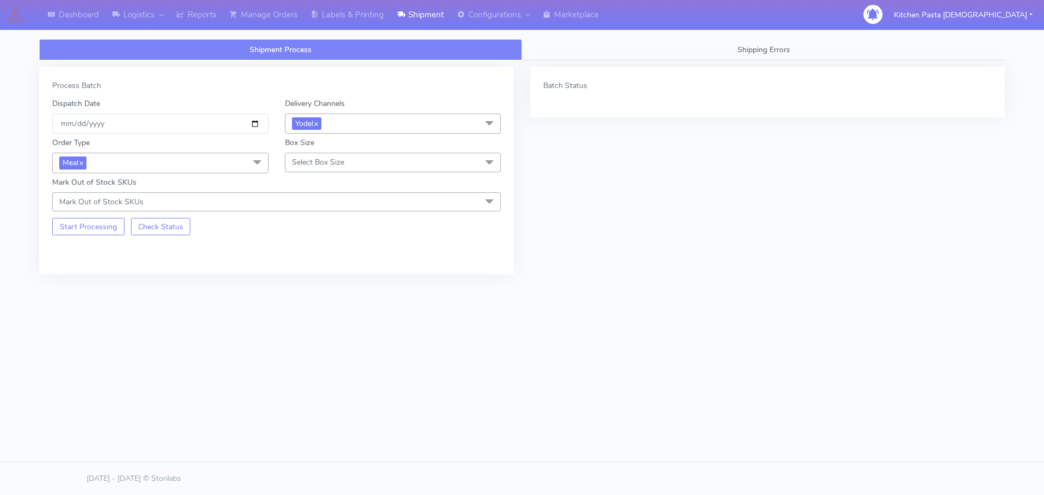
click at [311, 162] on span "Select Box Size" at bounding box center [318, 162] width 52 height 10
click at [313, 255] on div "Medium" at bounding box center [393, 249] width 205 height 11
click at [413, 168] on span "Medium x" at bounding box center [393, 163] width 216 height 20
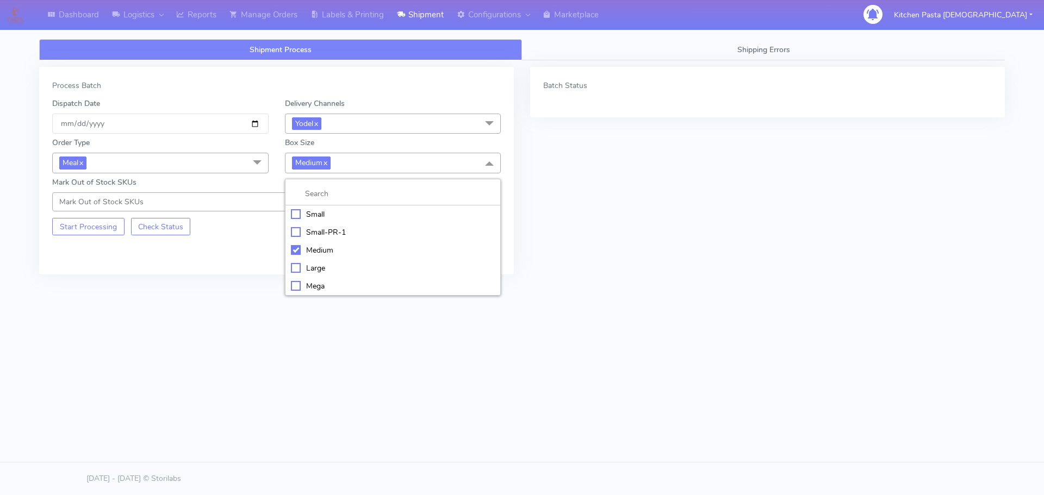
click at [332, 267] on div "Large" at bounding box center [393, 268] width 205 height 11
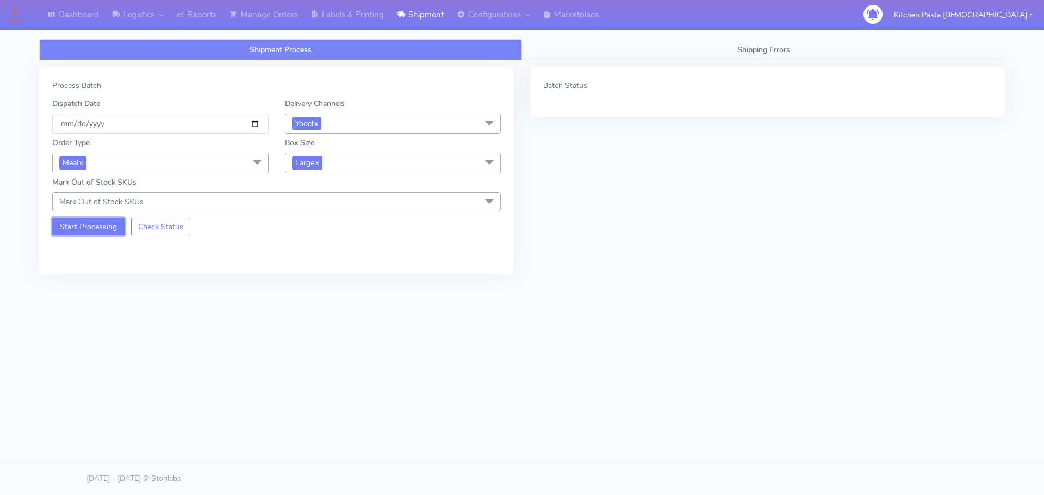
click at [116, 227] on button "Start Processing" at bounding box center [88, 226] width 72 height 17
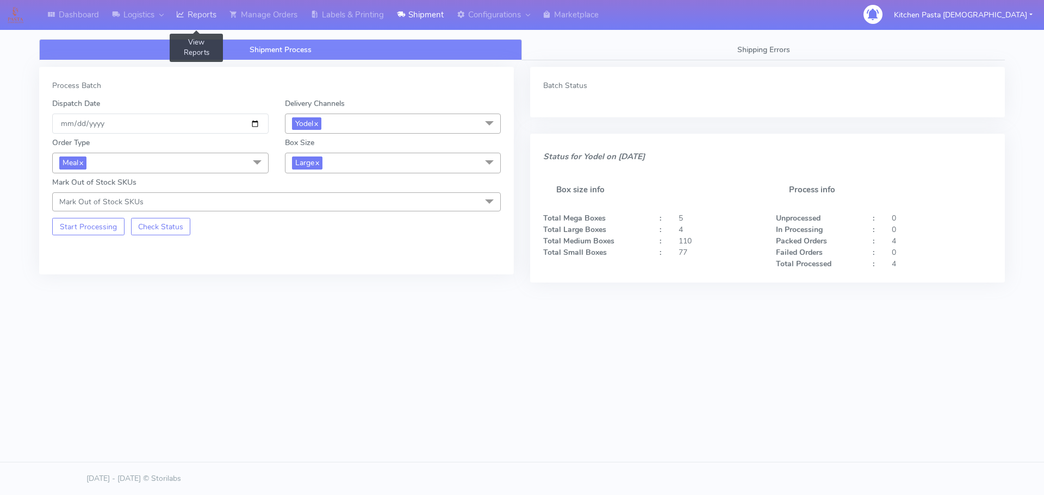
click at [201, 11] on link "Reports" at bounding box center [196, 15] width 53 height 30
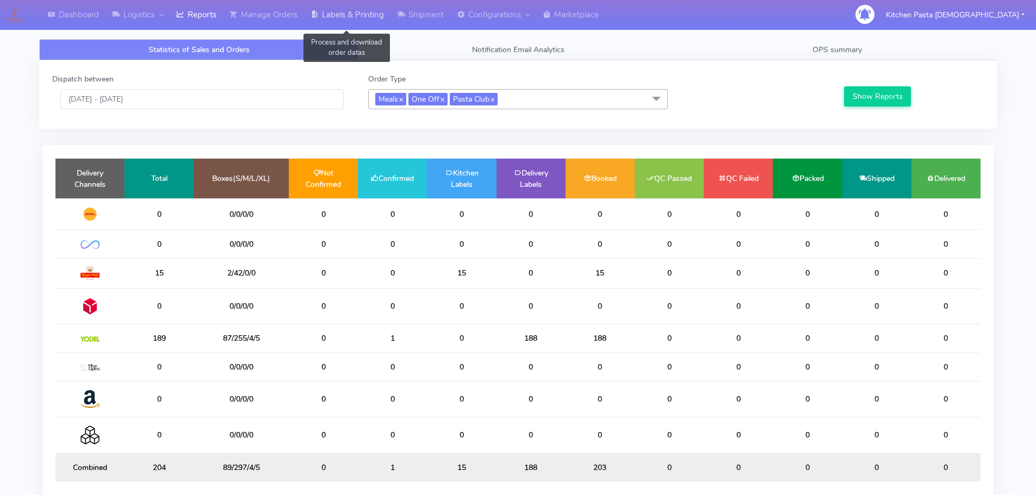
click at [369, 13] on link "Labels & Printing" at bounding box center [347, 15] width 86 height 30
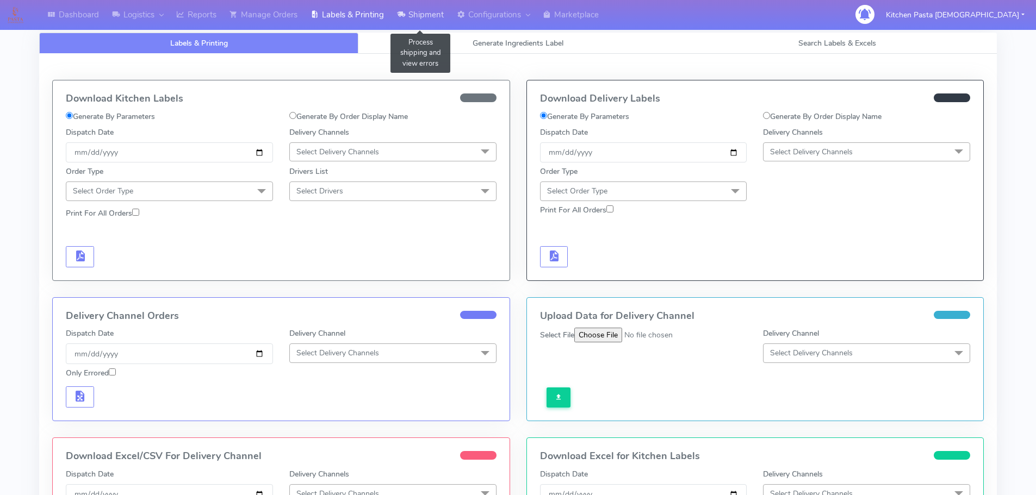
click at [422, 15] on link "Shipment" at bounding box center [421, 15] width 60 height 30
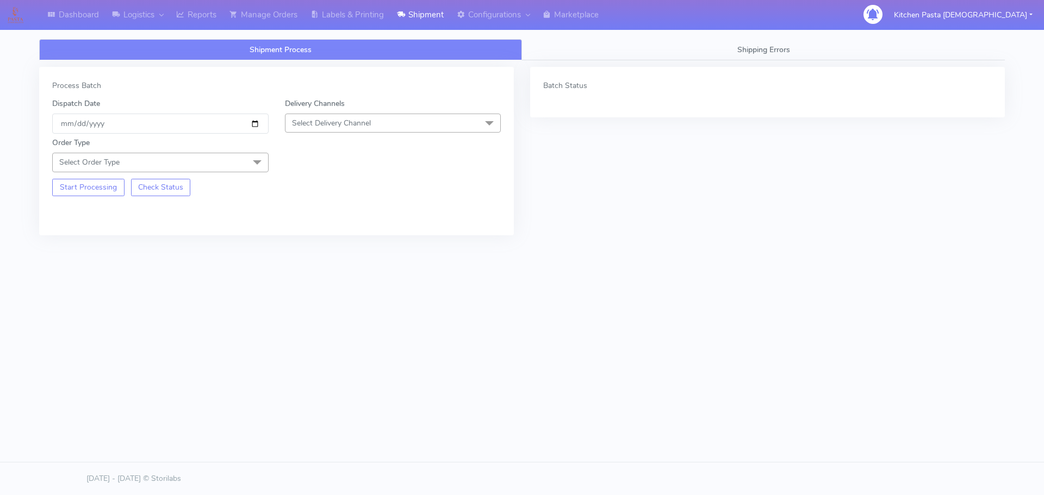
click at [370, 128] on span "Select Delivery Channel" at bounding box center [393, 123] width 216 height 19
click at [314, 242] on div "Yodel" at bounding box center [393, 245] width 205 height 11
click at [223, 159] on span "Select Order Type" at bounding box center [160, 162] width 216 height 19
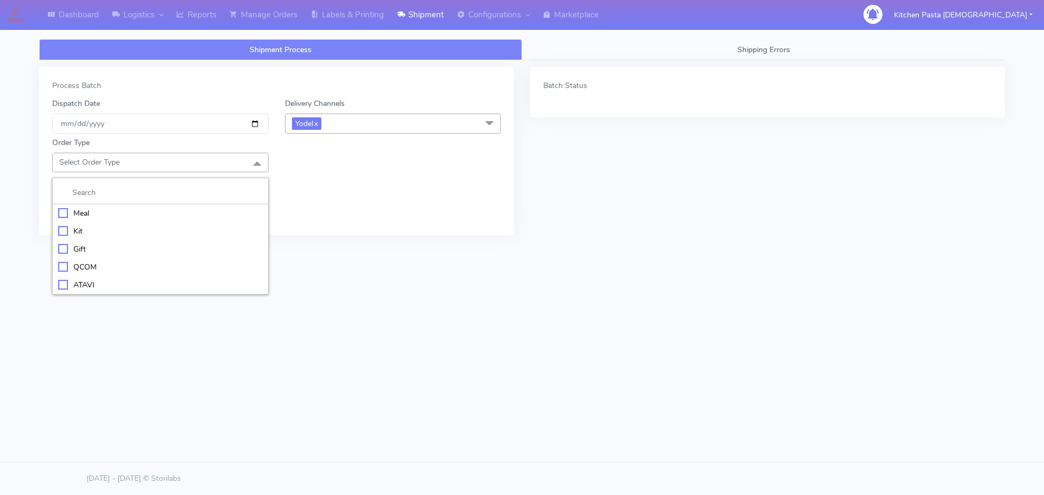
click at [192, 212] on div "Meal" at bounding box center [160, 213] width 205 height 11
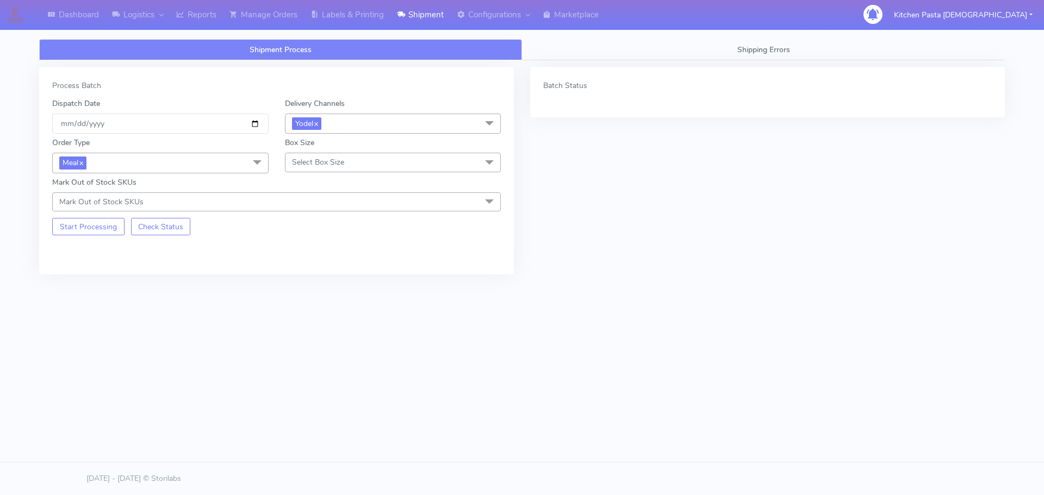
click at [313, 164] on span "Select Box Size" at bounding box center [318, 162] width 52 height 10
click at [316, 247] on div "Medium" at bounding box center [393, 249] width 205 height 11
click at [106, 232] on button "Start Processing" at bounding box center [88, 226] width 72 height 17
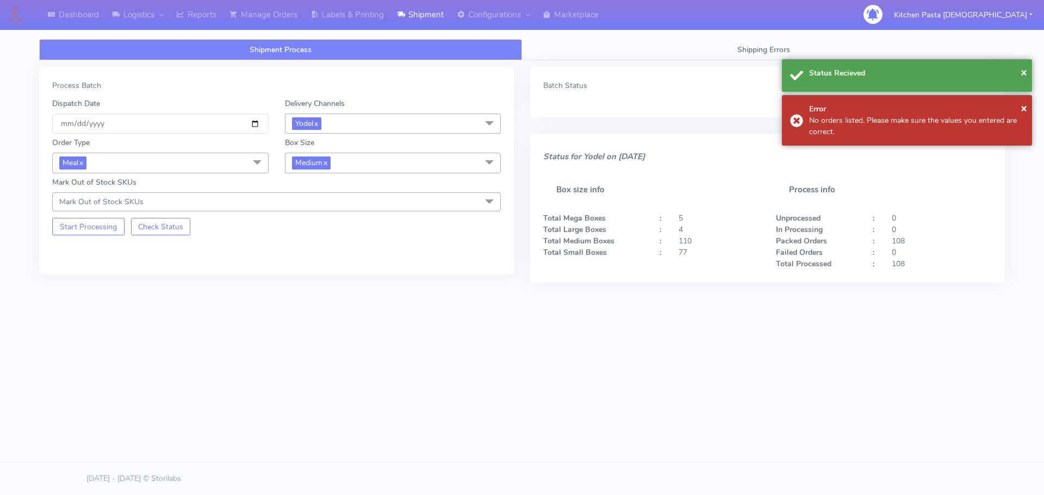
click at [386, 164] on span "Medium x" at bounding box center [393, 163] width 216 height 20
click at [325, 214] on div "Small" at bounding box center [393, 214] width 205 height 11
click at [114, 232] on button "Start Processing" at bounding box center [88, 226] width 72 height 17
click at [381, 160] on span "Small x" at bounding box center [393, 163] width 216 height 20
click at [315, 267] on div "Large" at bounding box center [393, 268] width 205 height 11
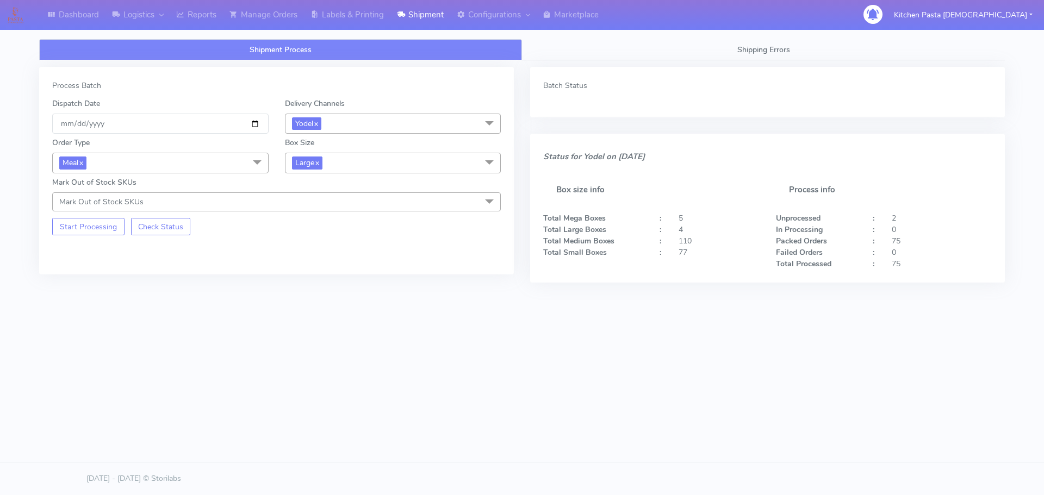
click at [97, 236] on div "Process Batch Dispatch Date [DATE] Delivery Channels Yodel x DHL OnFleet Royal …" at bounding box center [276, 171] width 475 height 208
click at [115, 222] on button "Start Processing" at bounding box center [88, 226] width 72 height 17
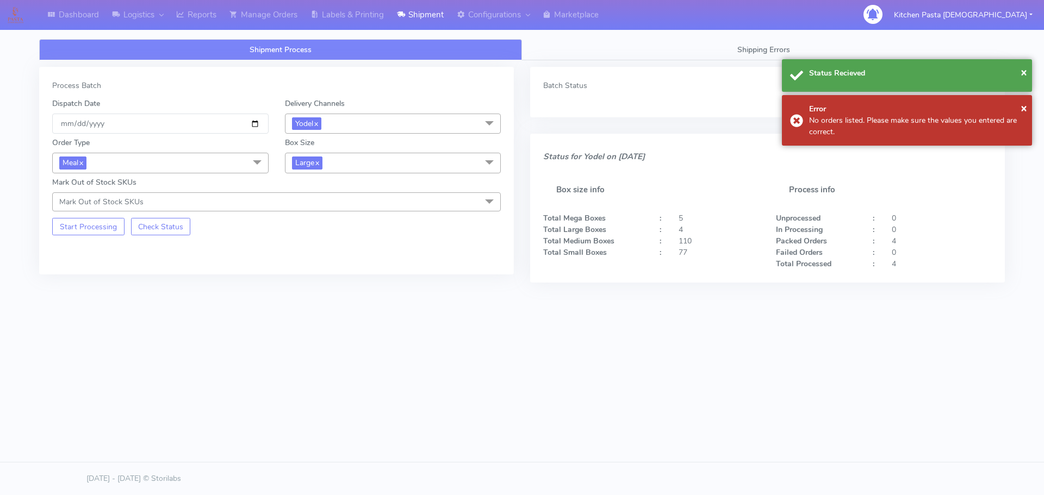
click at [383, 156] on span "Large x" at bounding box center [393, 163] width 216 height 20
click at [321, 282] on div "Mega" at bounding box center [393, 286] width 205 height 11
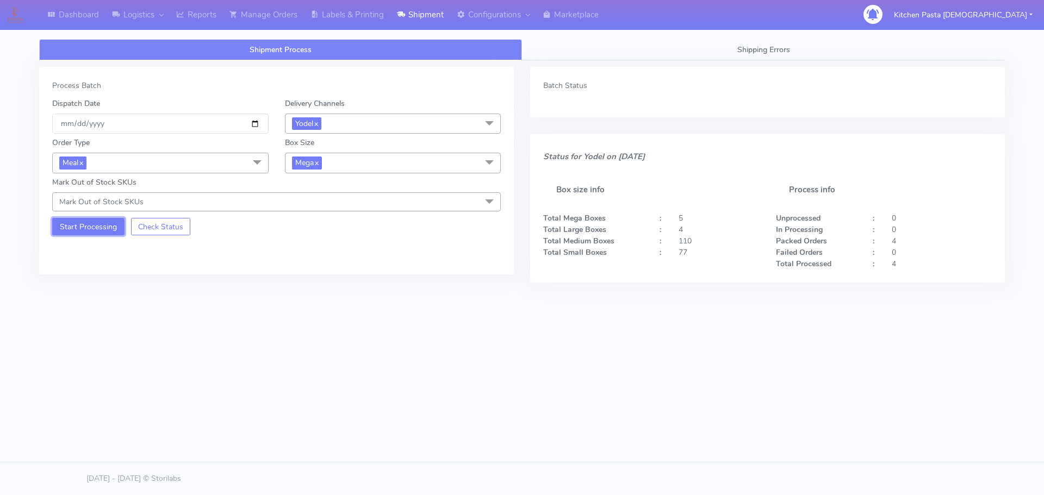
click at [113, 225] on button "Start Processing" at bounding box center [88, 226] width 72 height 17
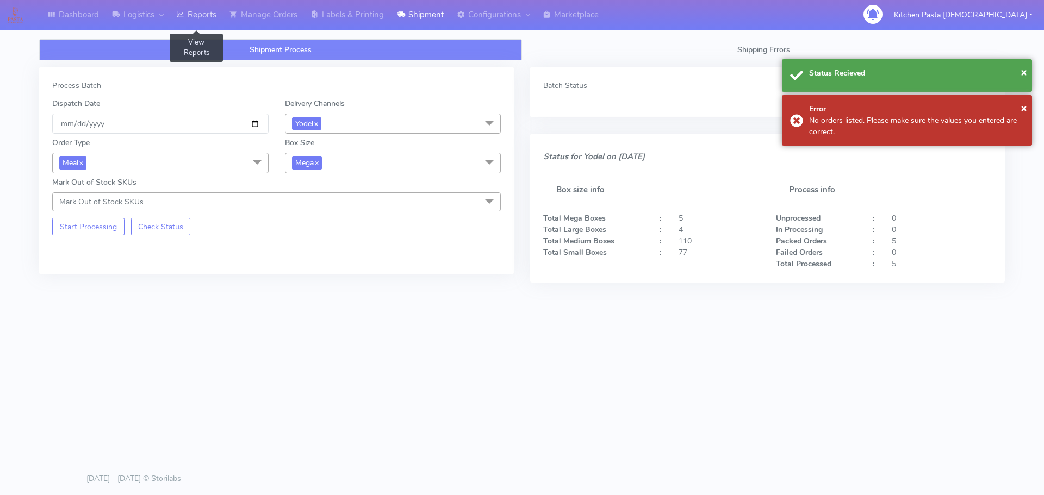
click at [190, 13] on link "Reports" at bounding box center [196, 15] width 53 height 30
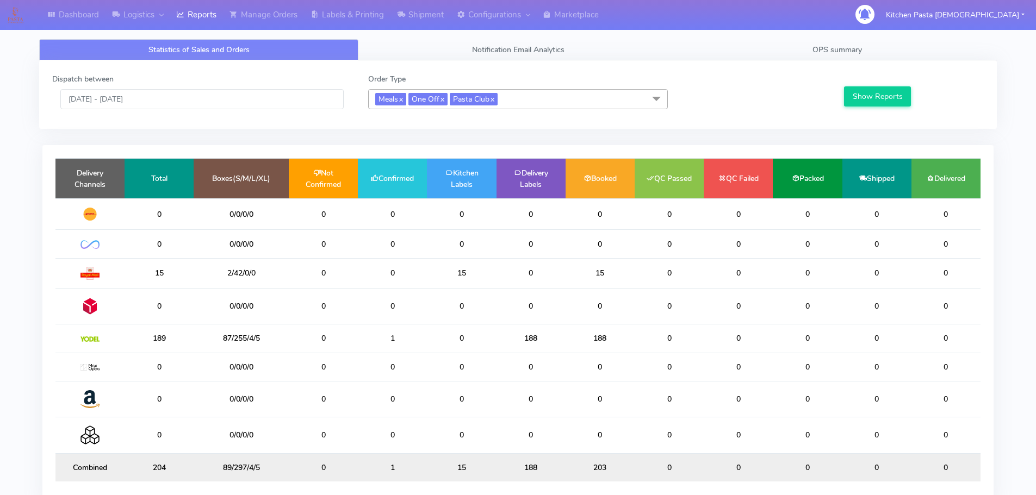
click at [535, 109] on span "Meals x One Off x Pasta Club x" at bounding box center [518, 99] width 300 height 20
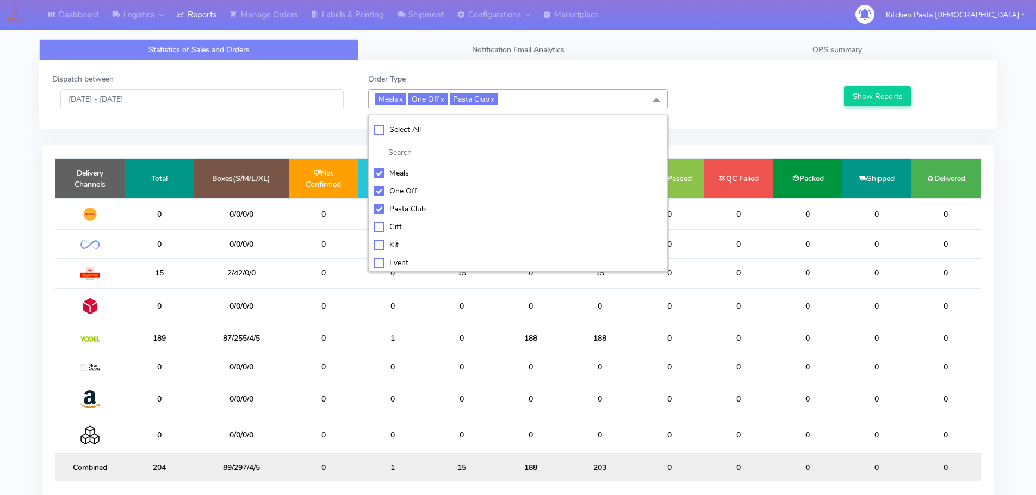
click at [397, 244] on div "Kit" at bounding box center [518, 244] width 288 height 11
checkbox input "true"
click at [405, 204] on div "Pasta Club" at bounding box center [518, 208] width 288 height 11
checkbox input "false"
click at [407, 185] on li "One Off" at bounding box center [518, 191] width 299 height 18
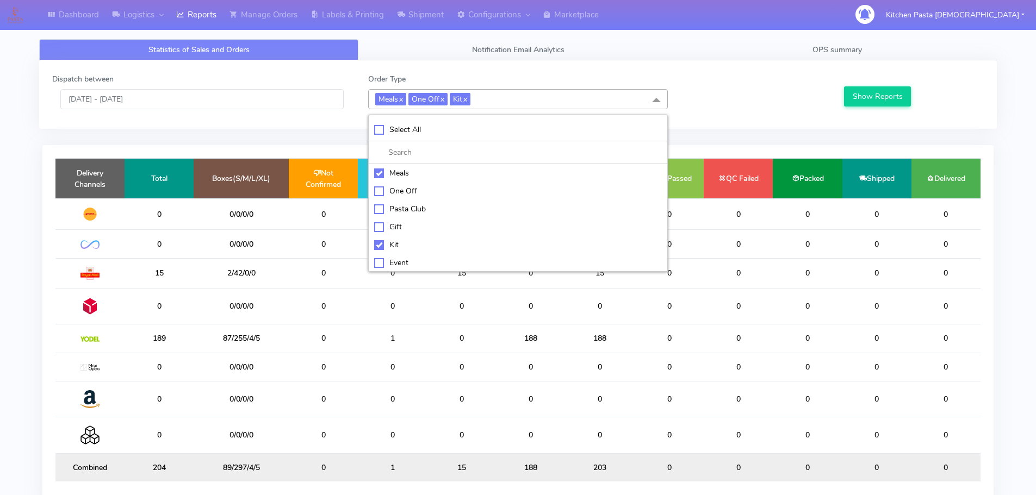
checkbox input "false"
drag, startPoint x: 401, startPoint y: 166, endPoint x: 406, endPoint y: 209, distance: 43.2
click at [401, 166] on li "Meals" at bounding box center [518, 173] width 299 height 18
checkbox input "false"
click at [891, 98] on button "Show Reports" at bounding box center [877, 96] width 67 height 20
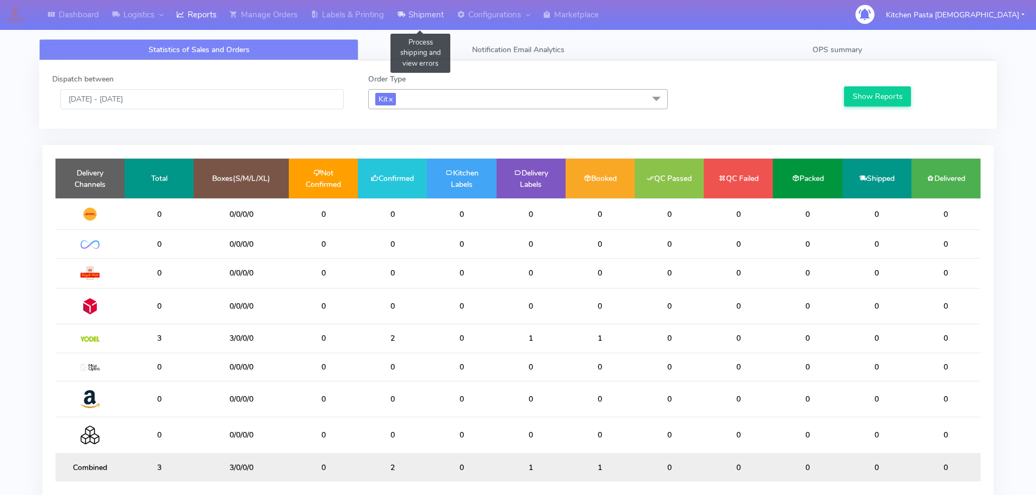
click at [420, 14] on link "Shipment" at bounding box center [421, 15] width 60 height 30
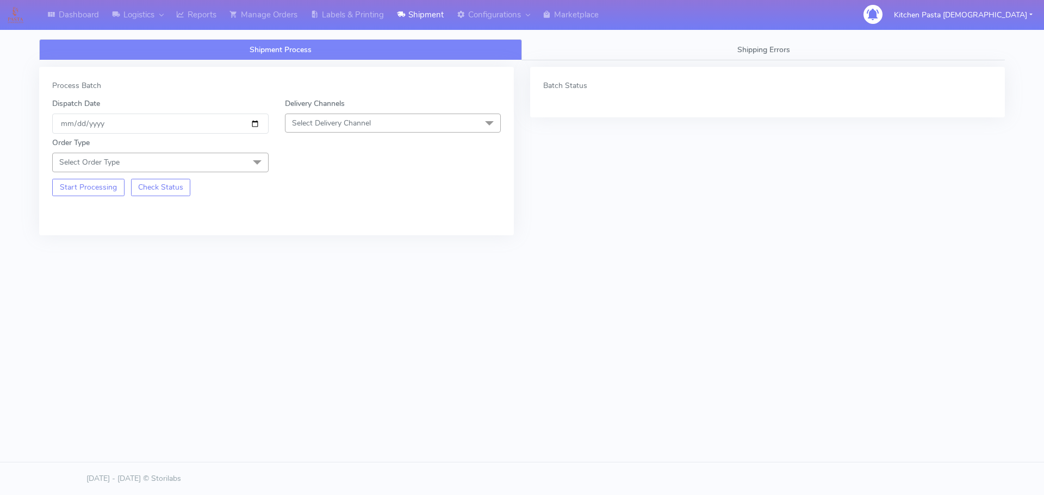
click at [382, 127] on span "Select Delivery Channel" at bounding box center [393, 123] width 216 height 19
click at [334, 246] on div "Yodel" at bounding box center [393, 245] width 205 height 11
drag, startPoint x: 256, startPoint y: 160, endPoint x: 167, endPoint y: 205, distance: 99.5
click at [256, 159] on span at bounding box center [257, 163] width 22 height 21
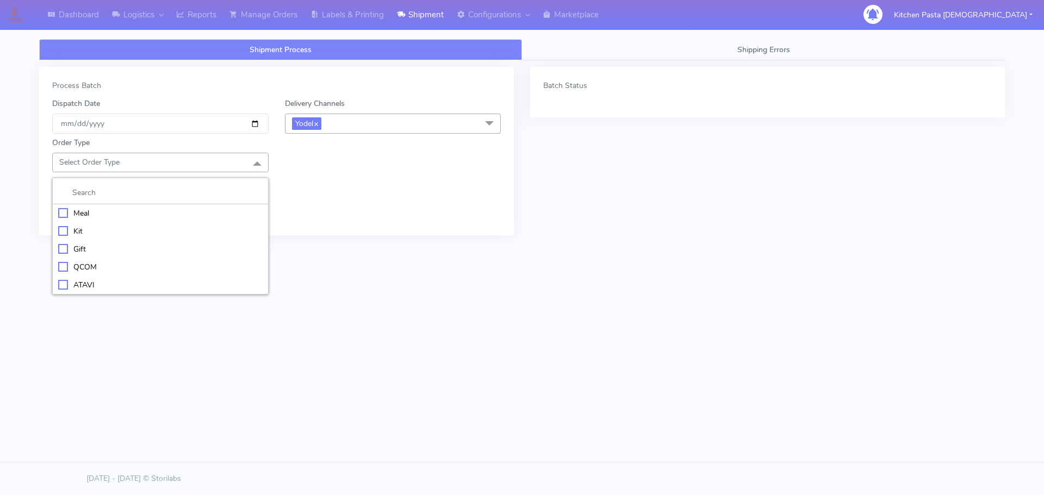
click at [131, 232] on div "Kit" at bounding box center [160, 231] width 205 height 11
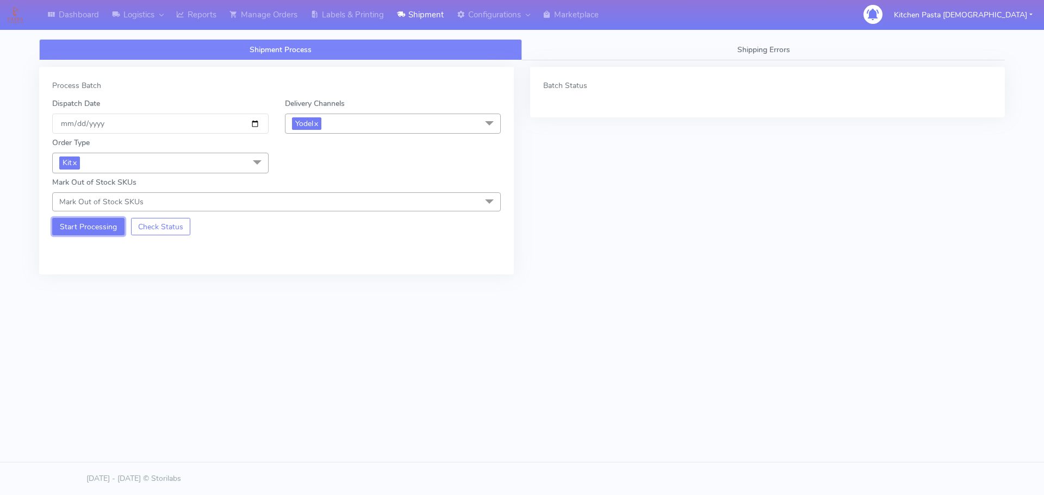
click at [103, 230] on button "Start Processing" at bounding box center [88, 226] width 72 height 17
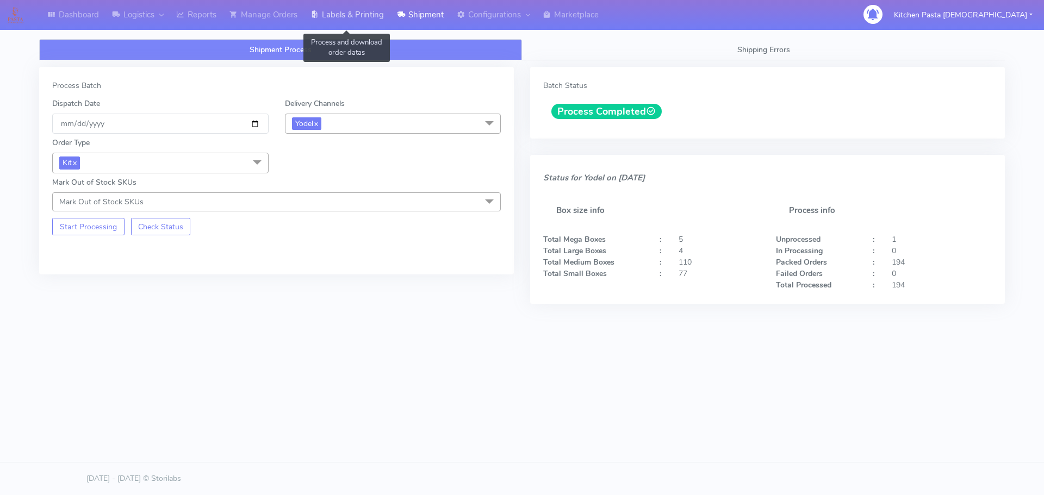
click at [364, 15] on link "Labels & Printing" at bounding box center [347, 15] width 86 height 30
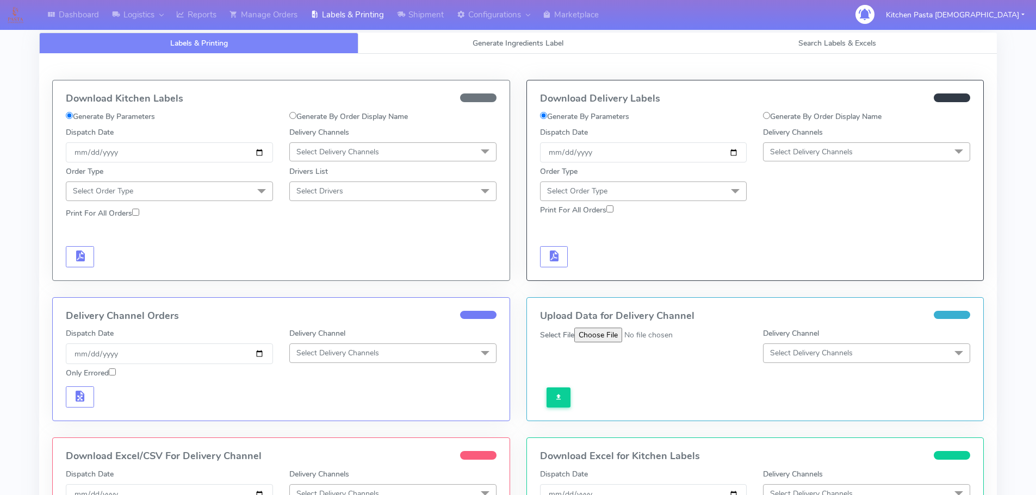
click at [794, 141] on div "Delivery Channels Select Delivery Channels DHL OnFleet Royal Mail DPD Yodel Max…" at bounding box center [867, 145] width 224 height 36
drag, startPoint x: 801, startPoint y: 154, endPoint x: 796, endPoint y: 166, distance: 12.4
click at [802, 154] on span "Select Delivery Channels" at bounding box center [811, 152] width 83 height 10
click at [780, 269] on div "Yodel" at bounding box center [866, 274] width 195 height 11
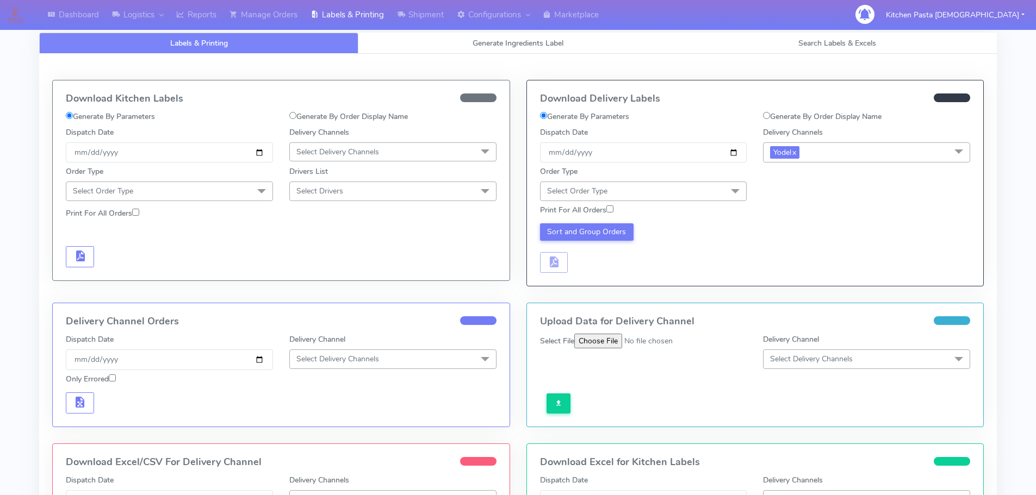
click at [722, 186] on span "Select Order Type" at bounding box center [643, 191] width 207 height 19
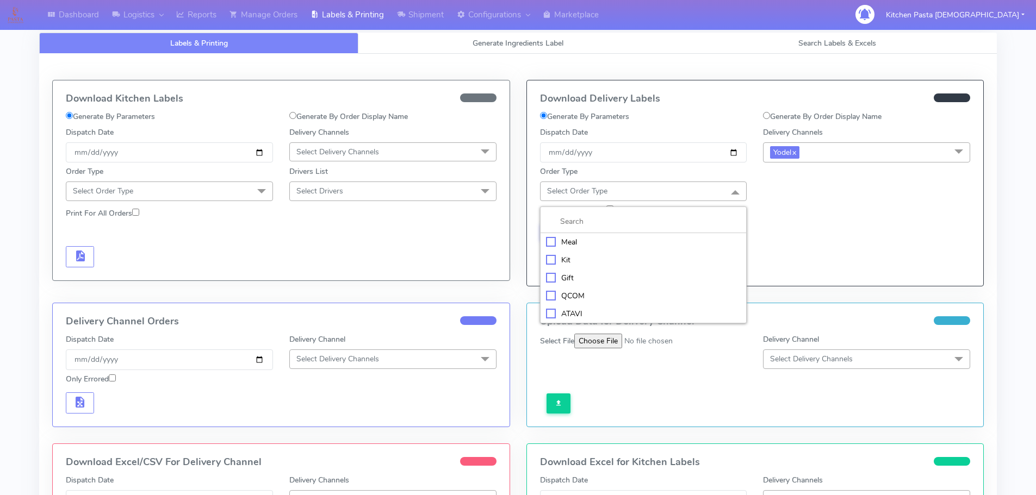
click at [586, 262] on div "Kit" at bounding box center [643, 260] width 195 height 11
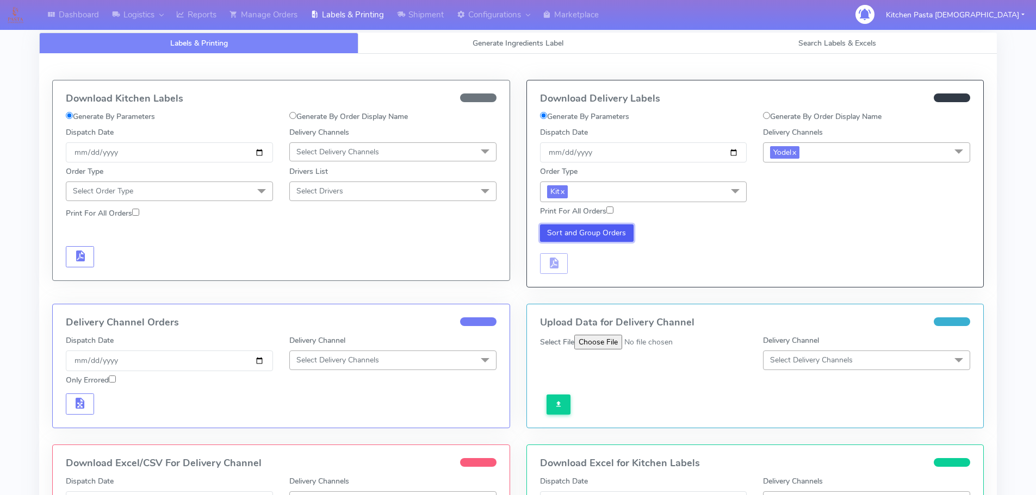
click at [578, 236] on button "Sort and Group Orders" at bounding box center [587, 233] width 94 height 17
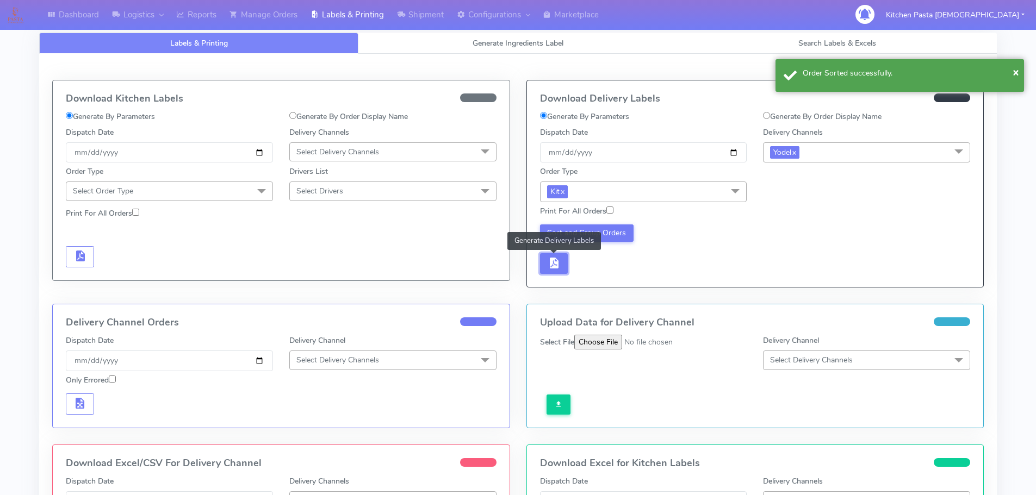
click at [567, 259] on button "button" at bounding box center [554, 263] width 28 height 21
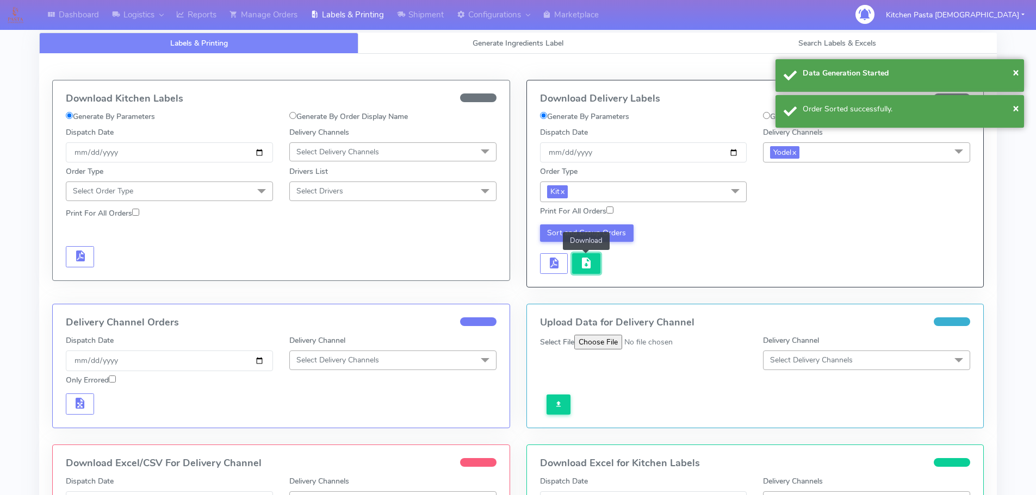
click at [578, 260] on button "button" at bounding box center [586, 263] width 28 height 21
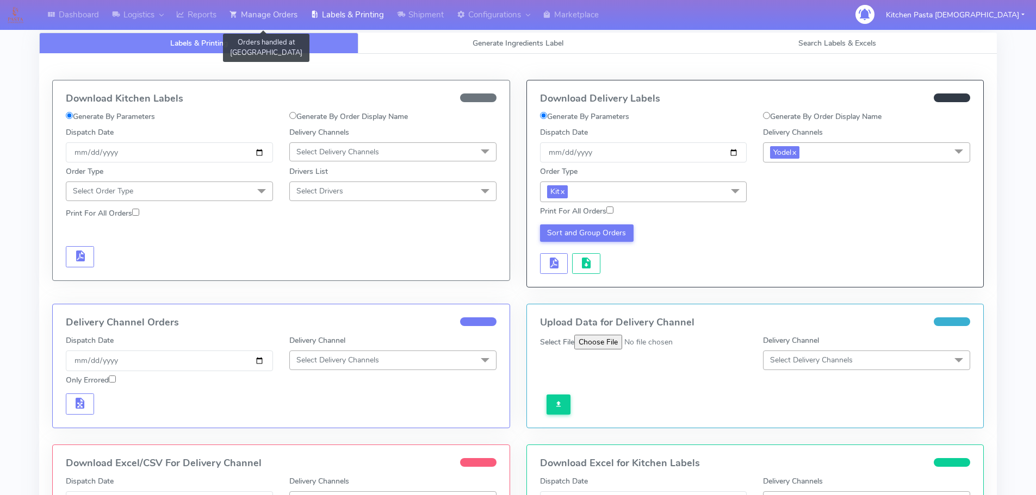
click at [275, 21] on link "Manage Orders" at bounding box center [263, 15] width 81 height 30
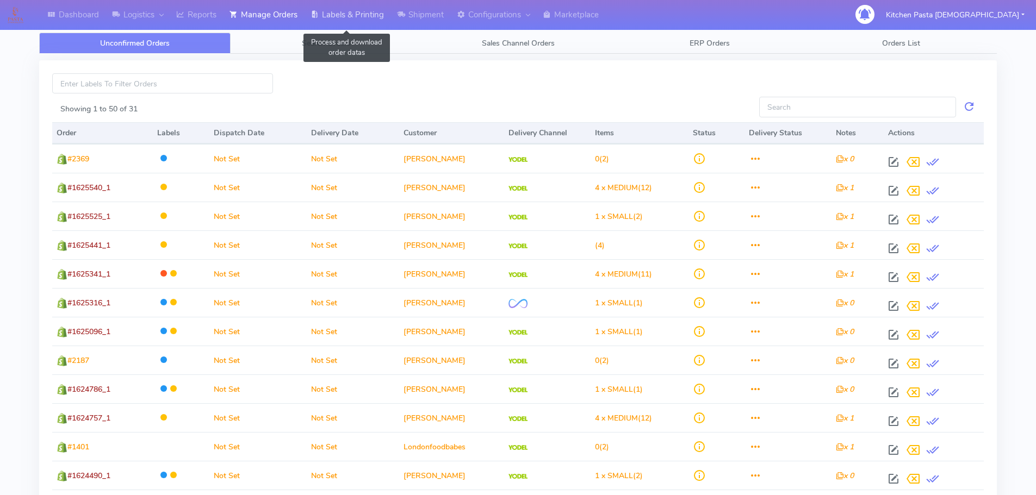
click at [331, 16] on link "Labels & Printing" at bounding box center [347, 15] width 86 height 30
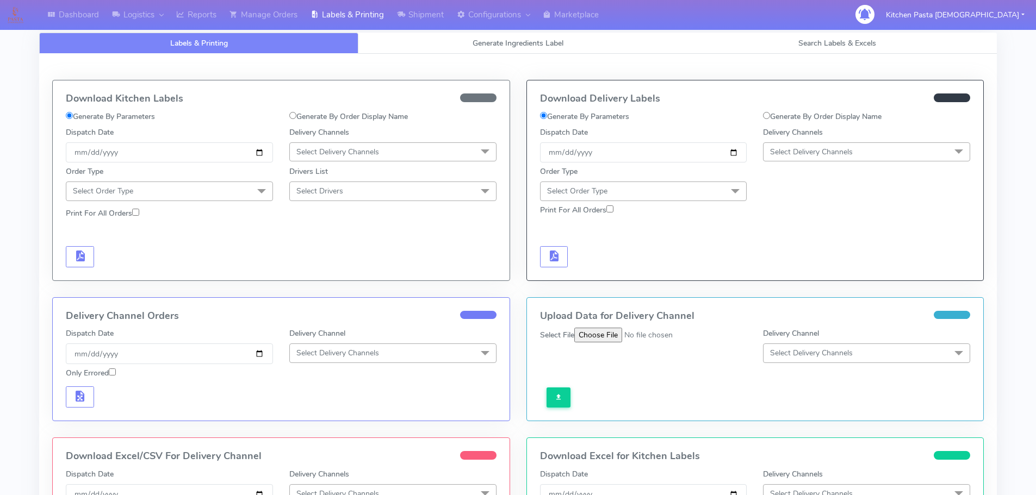
click at [803, 159] on span "Select Delivery Channels" at bounding box center [866, 152] width 207 height 19
click at [809, 272] on div "Yodel" at bounding box center [866, 274] width 195 height 11
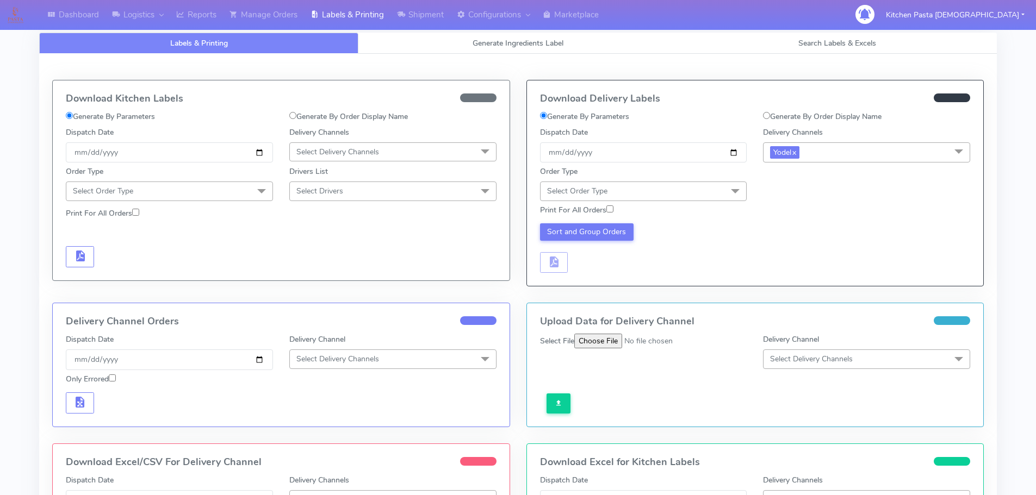
click at [717, 187] on span "Select Order Type" at bounding box center [643, 191] width 207 height 19
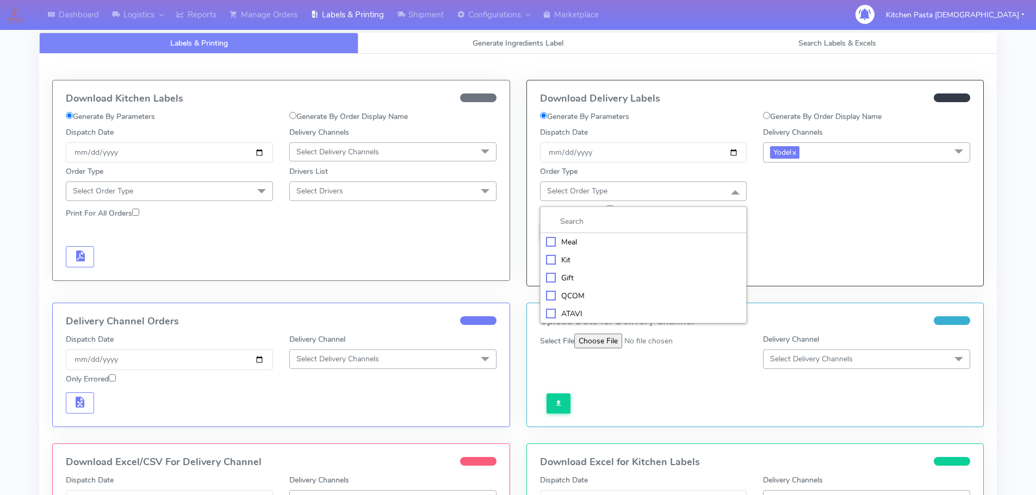
click at [585, 251] on li "Kit" at bounding box center [644, 260] width 206 height 18
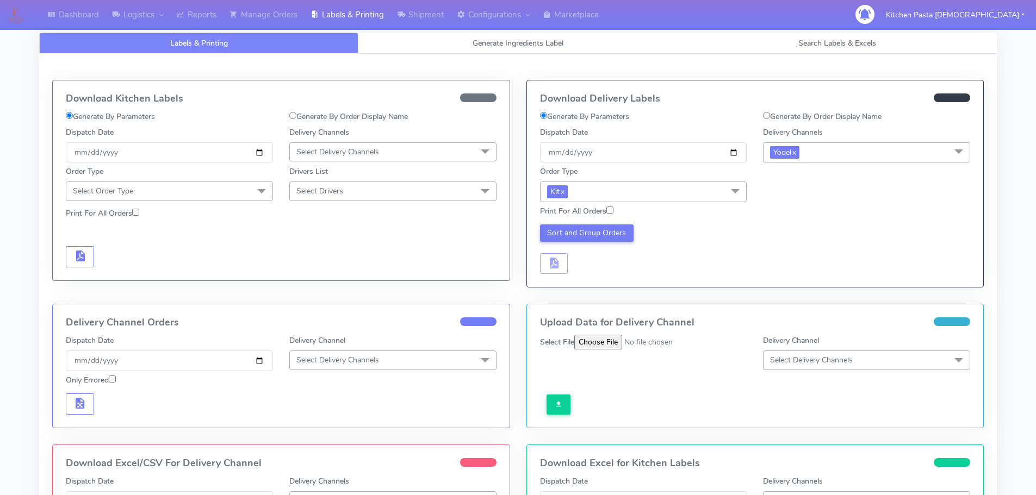
click at [696, 189] on span "Kit x" at bounding box center [643, 192] width 207 height 20
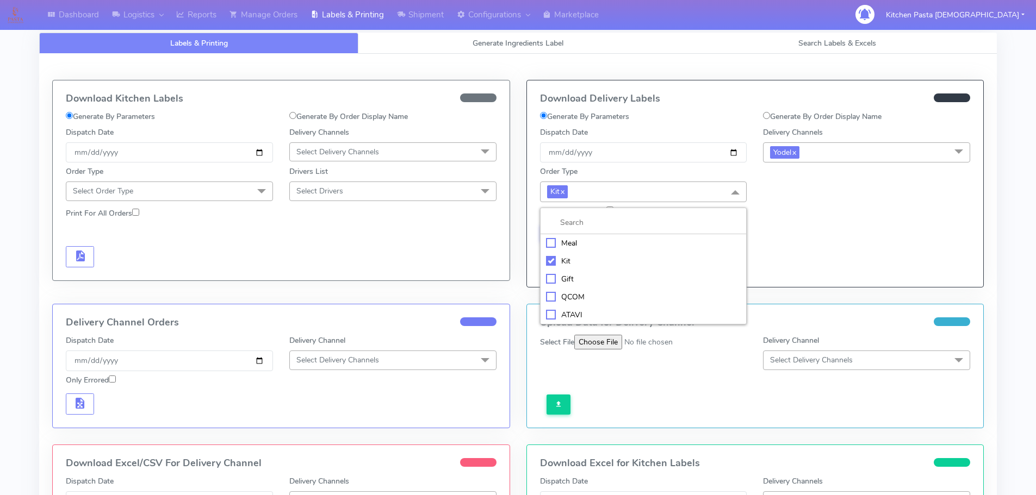
click at [572, 239] on div "Meal" at bounding box center [643, 243] width 195 height 11
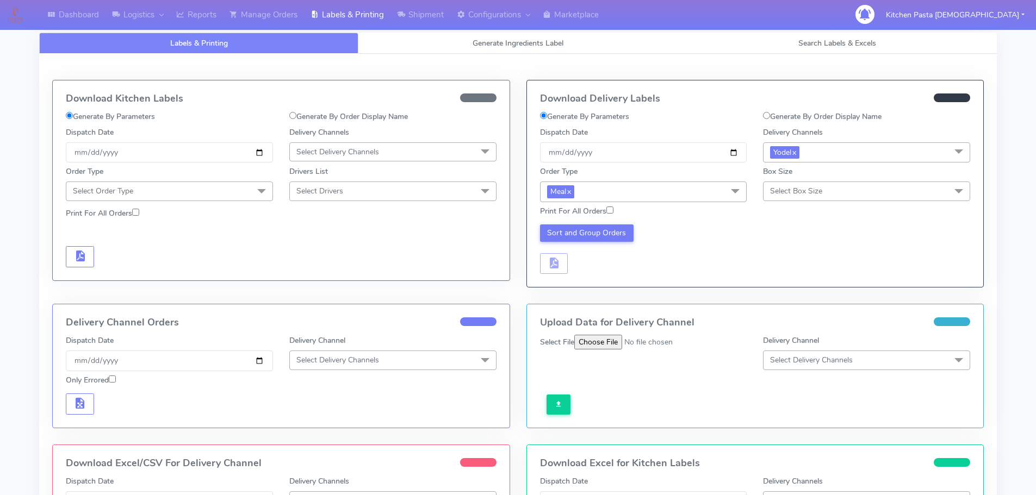
click at [823, 194] on span "Select Box Size" at bounding box center [866, 191] width 207 height 19
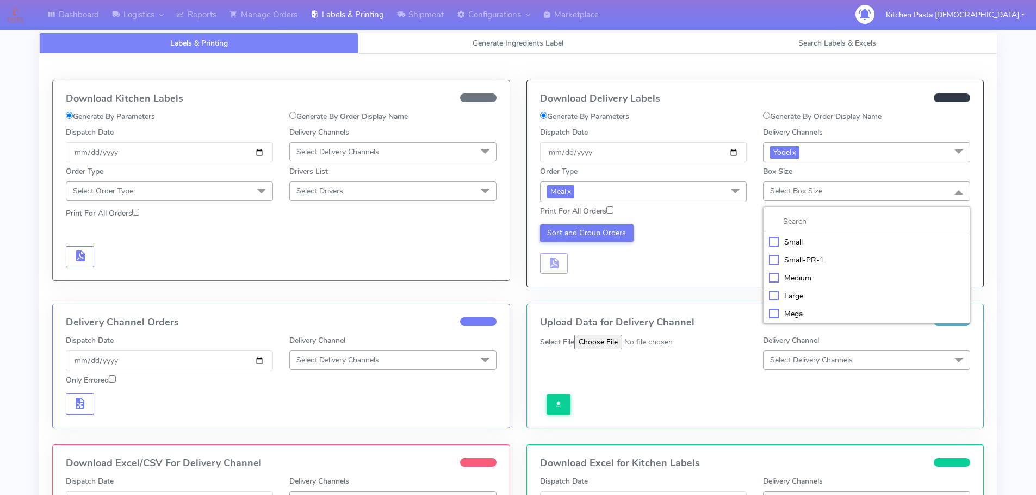
click at [777, 243] on div "Small" at bounding box center [866, 242] width 195 height 11
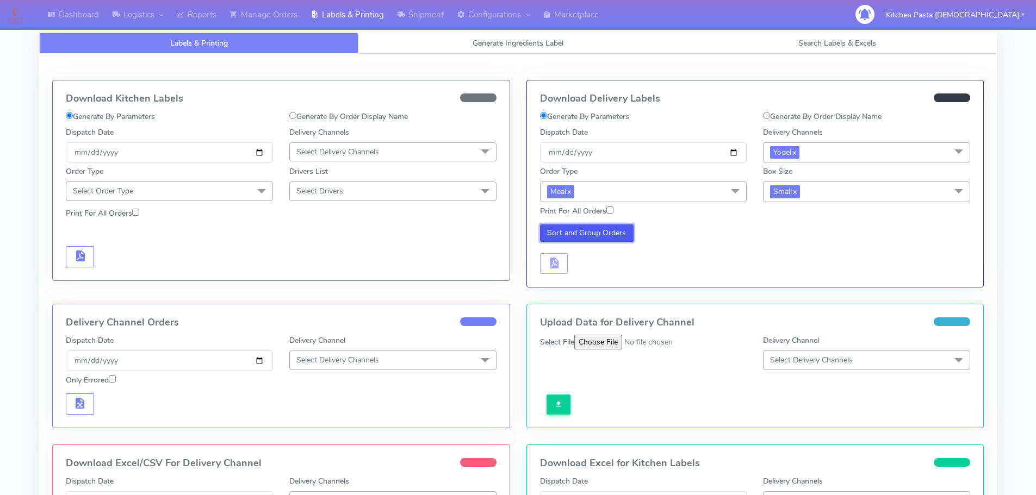
click at [562, 232] on button "Sort and Group Orders" at bounding box center [587, 233] width 94 height 17
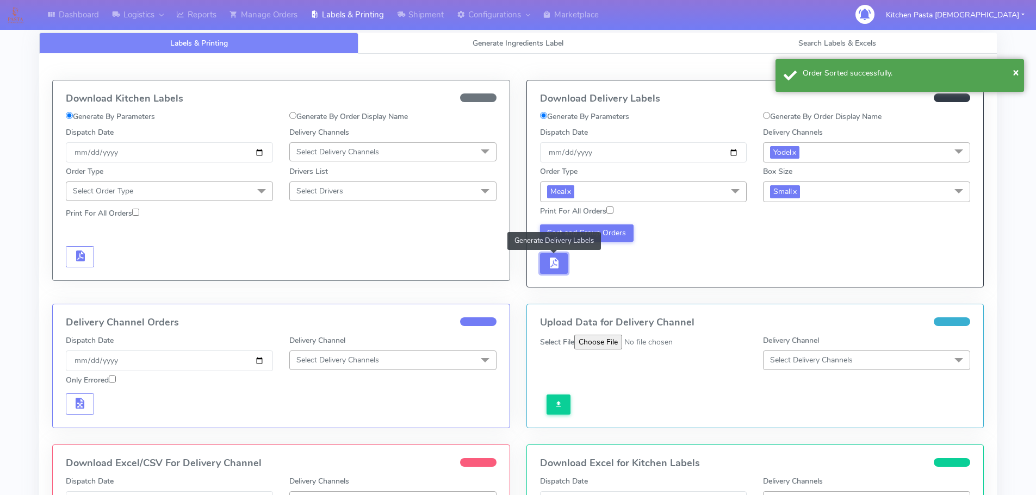
click at [564, 262] on button "button" at bounding box center [554, 263] width 28 height 21
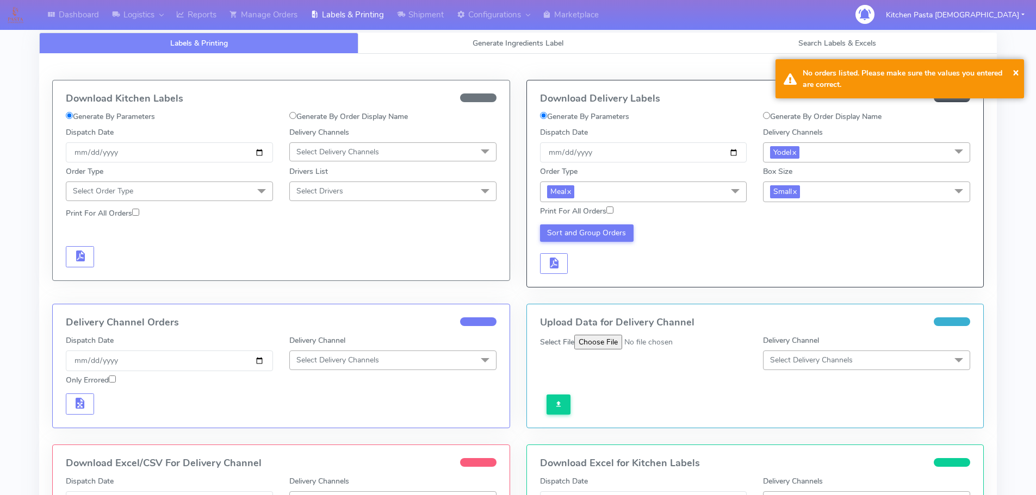
click at [594, 216] on label "Print For All Orders" at bounding box center [576, 211] width 73 height 11
click at [606, 214] on input "Print For All Orders" at bounding box center [609, 210] width 7 height 7
checkbox input "true"
click at [590, 236] on button "Sort and Group Orders" at bounding box center [587, 233] width 94 height 17
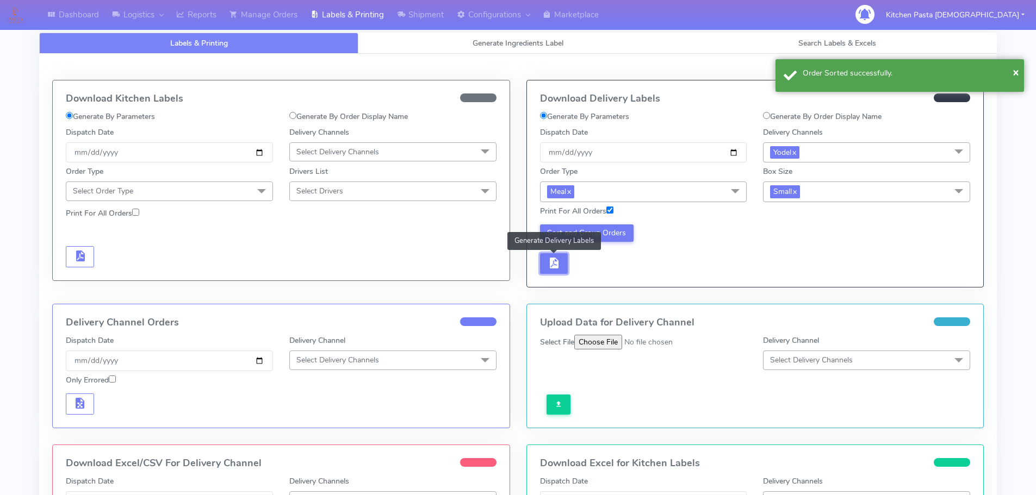
click at [561, 259] on button "button" at bounding box center [554, 263] width 28 height 21
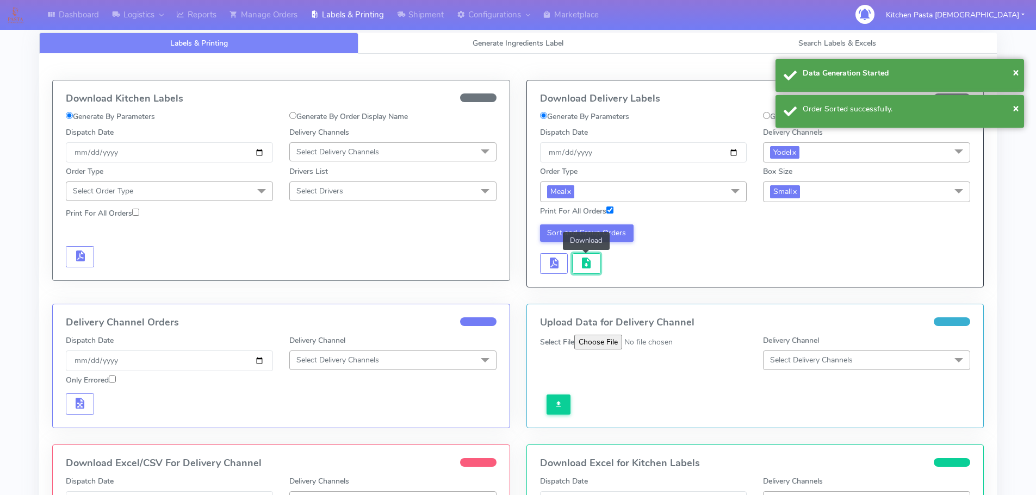
click at [580, 261] on span "button" at bounding box center [586, 266] width 13 height 10
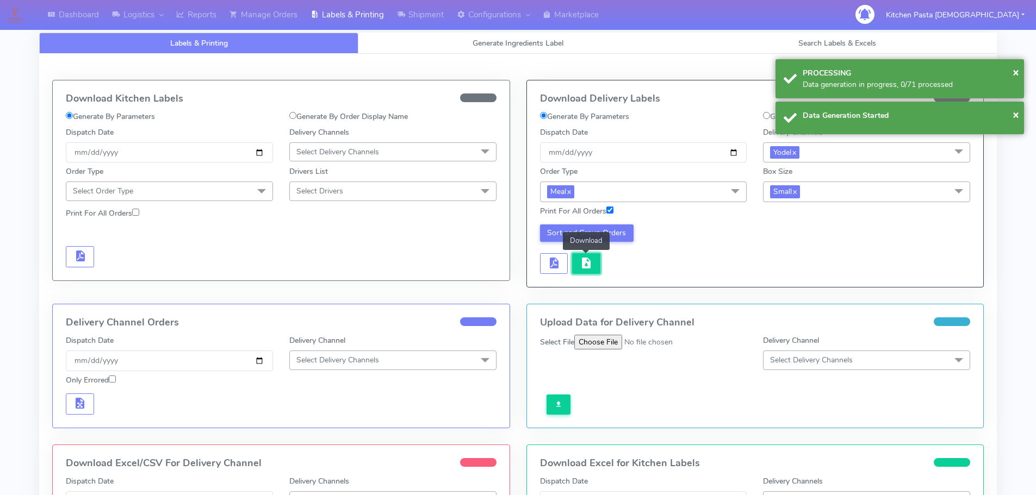
click at [580, 264] on span "button" at bounding box center [586, 266] width 13 height 10
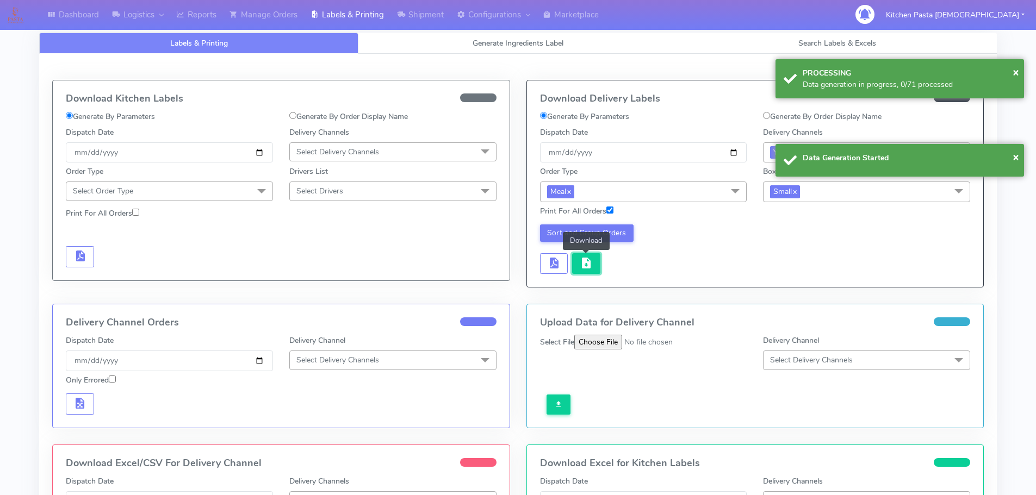
click at [580, 264] on span "button" at bounding box center [586, 266] width 13 height 10
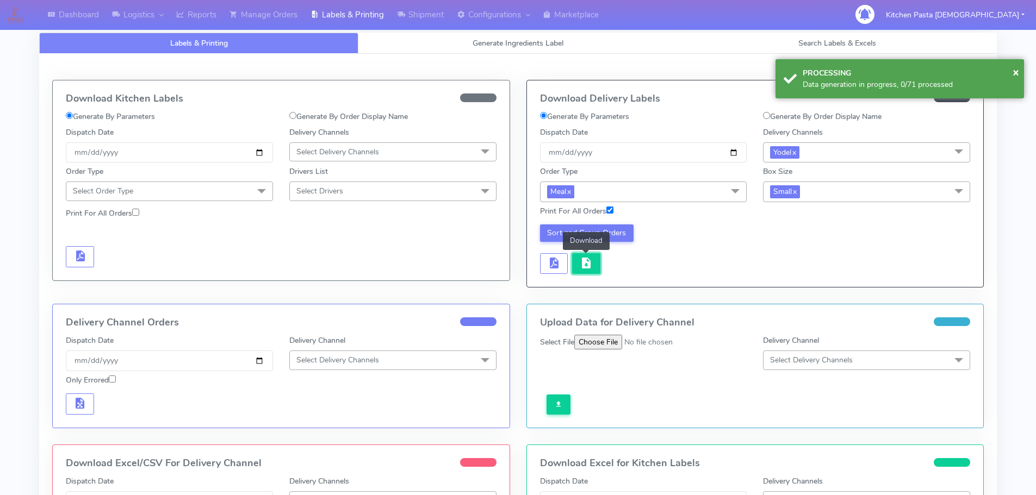
click at [580, 265] on span "button" at bounding box center [586, 266] width 13 height 10
